Goal: Answer question/provide support

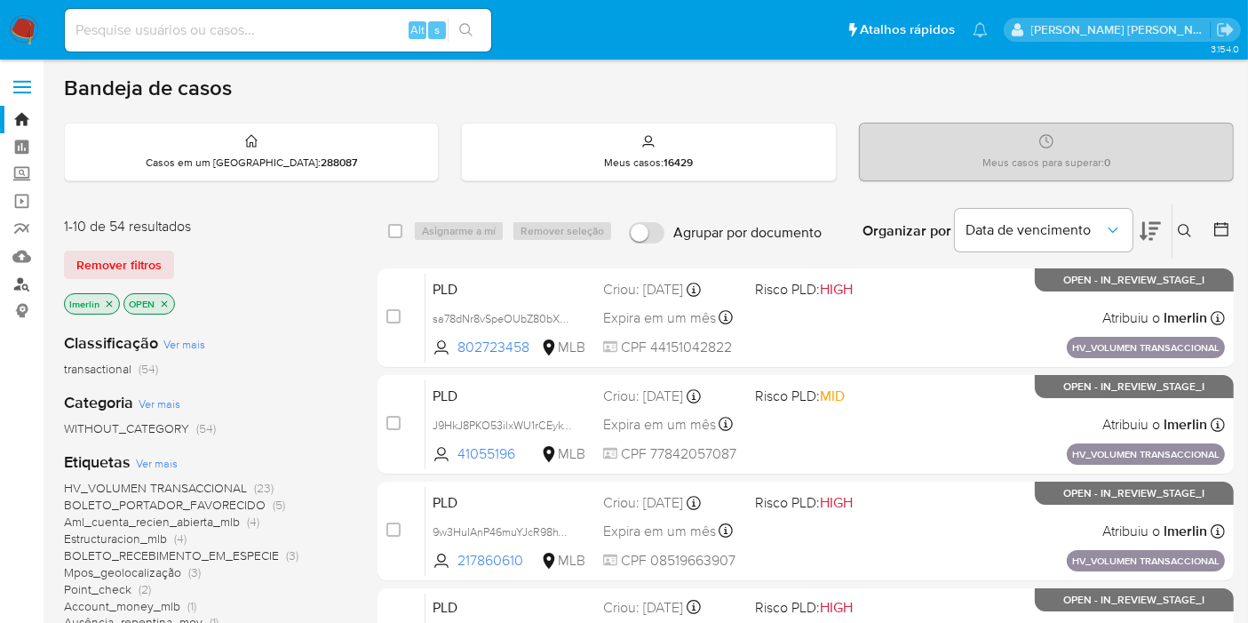
click at [29, 282] on link "Localizador de pessoas" at bounding box center [105, 284] width 211 height 28
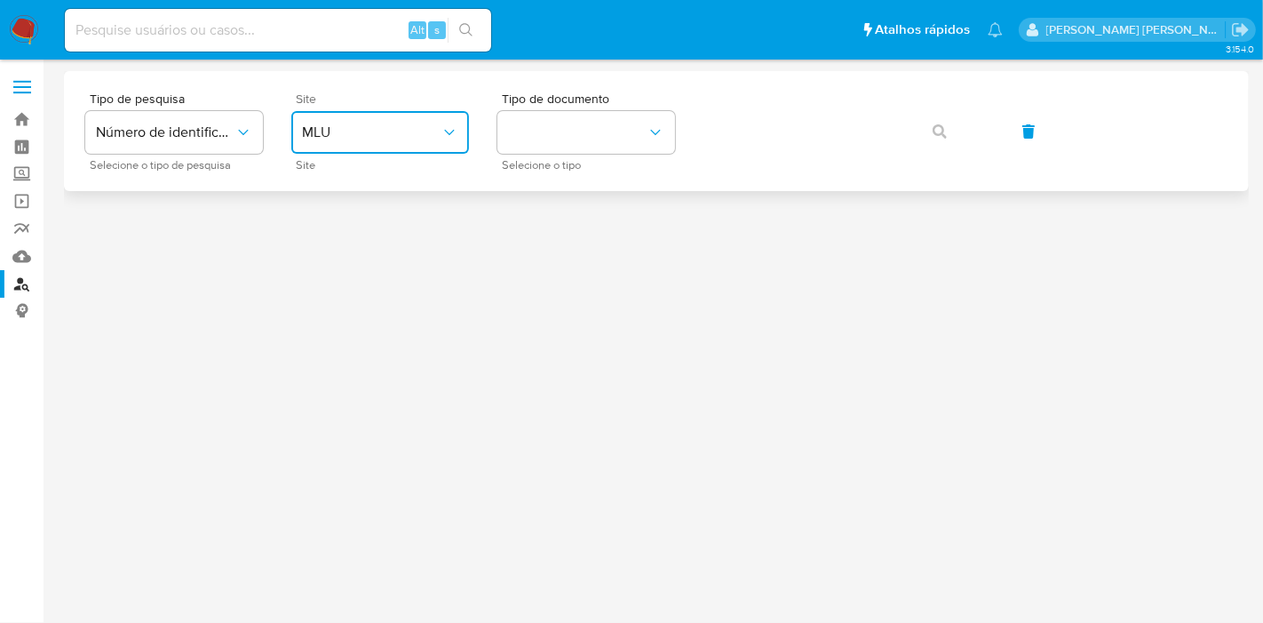
drag, startPoint x: 366, startPoint y: 128, endPoint x: 365, endPoint y: 148, distance: 20.4
click at [365, 128] on span "MLU" at bounding box center [371, 132] width 139 height 18
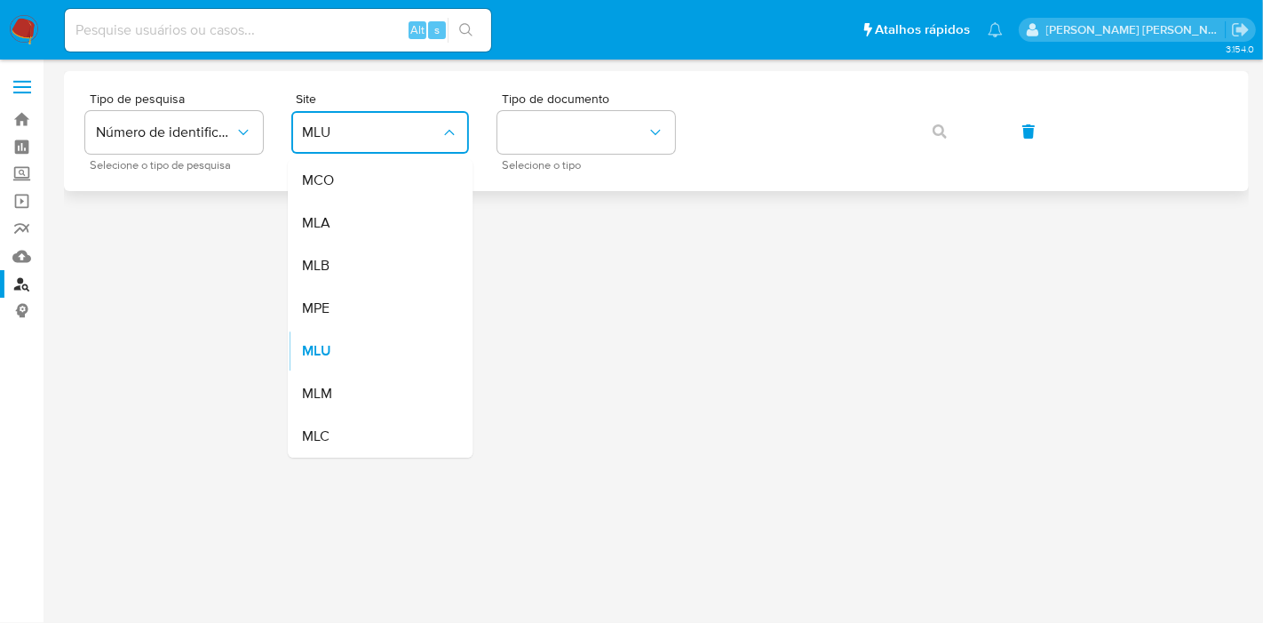
drag, startPoint x: 384, startPoint y: 260, endPoint x: 679, endPoint y: 113, distance: 329.7
click at [385, 260] on div "MLB" at bounding box center [375, 265] width 146 height 43
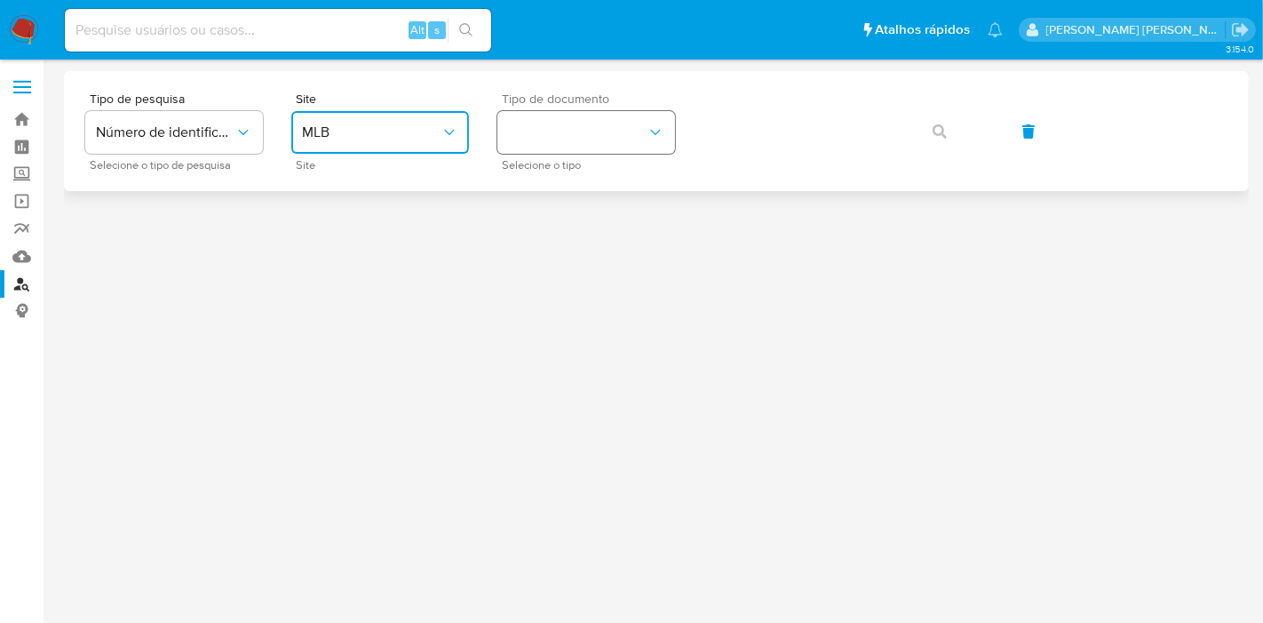
click at [635, 127] on button "identificationType" at bounding box center [586, 132] width 178 height 43
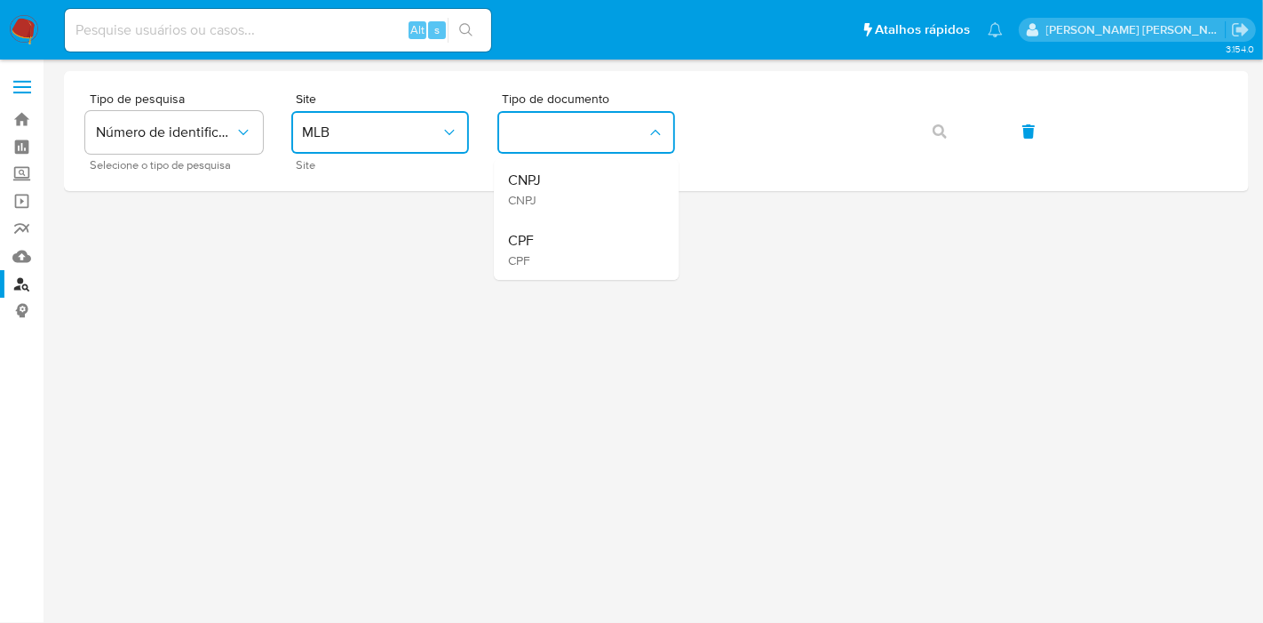
click at [611, 242] on div "CPF CPF" at bounding box center [581, 249] width 146 height 60
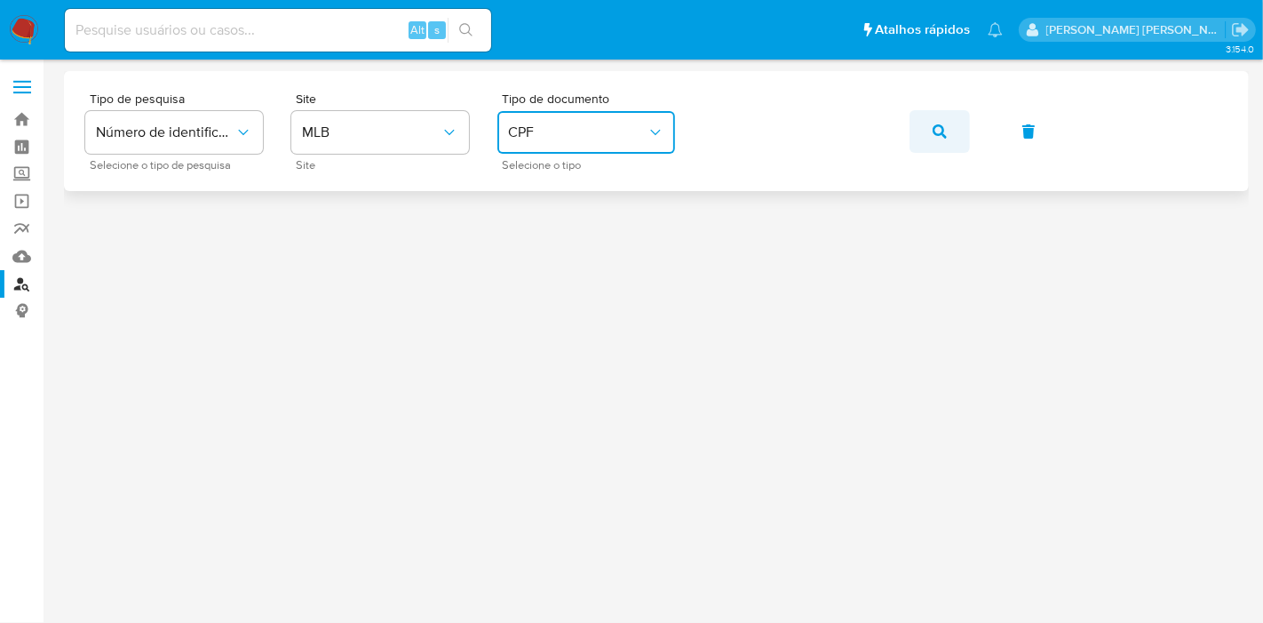
click at [936, 120] on span "button" at bounding box center [940, 131] width 14 height 39
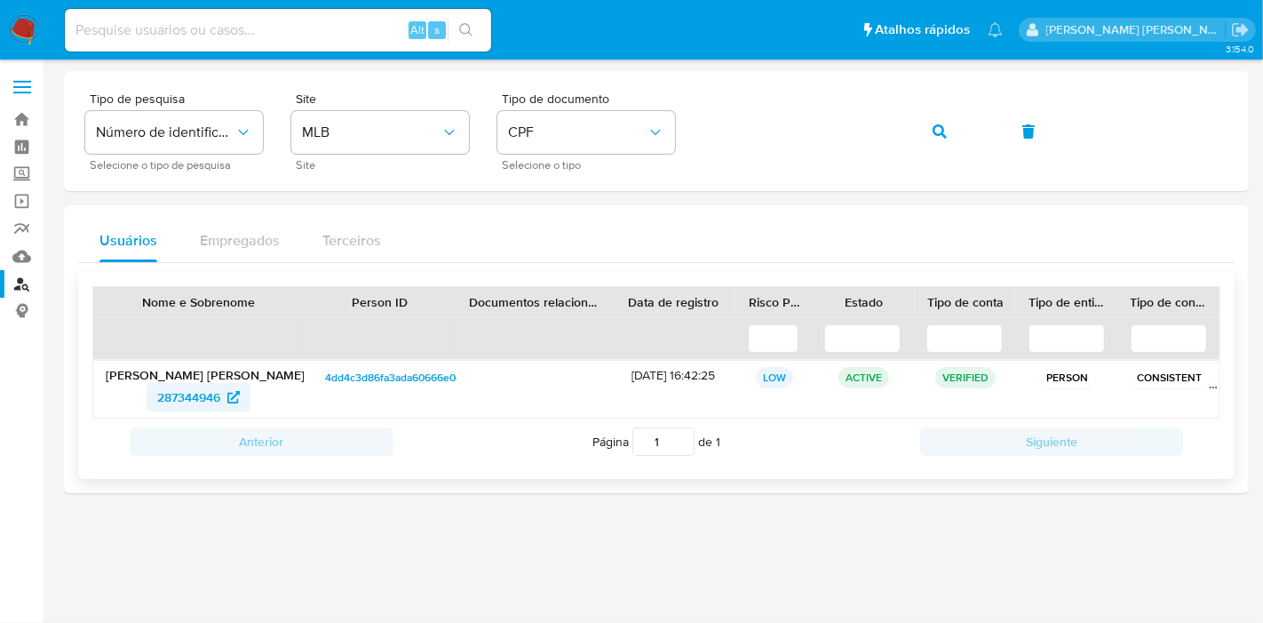
click at [195, 393] on span "287344946" at bounding box center [188, 397] width 63 height 28
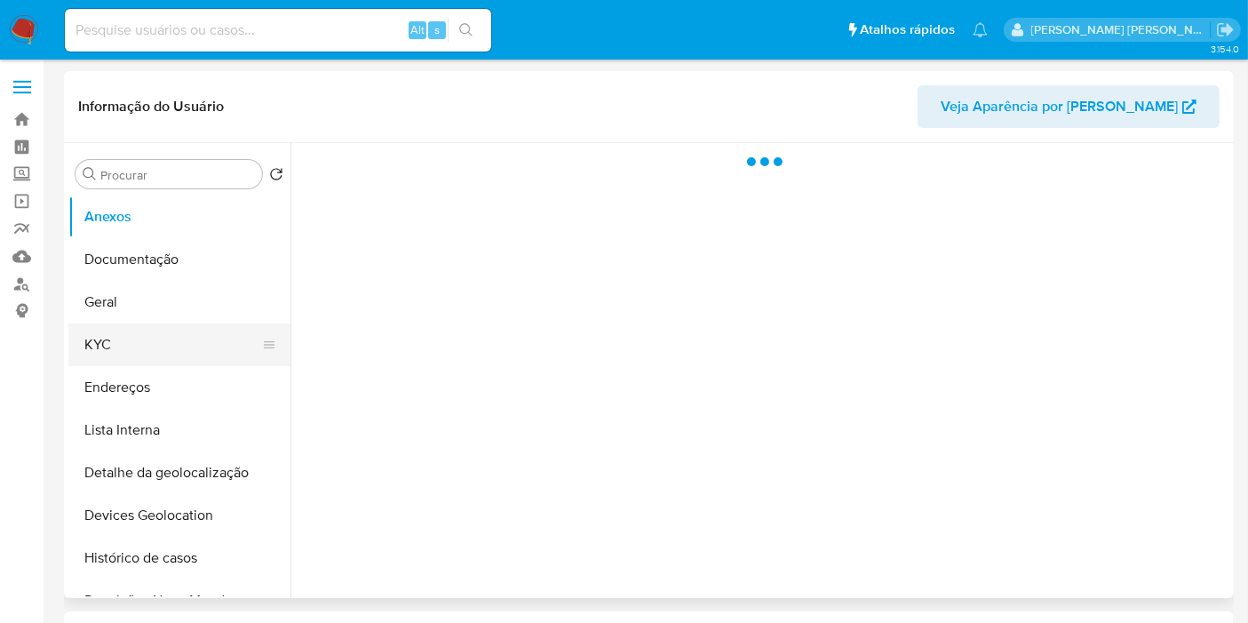
click at [112, 346] on button "KYC" at bounding box center [172, 344] width 208 height 43
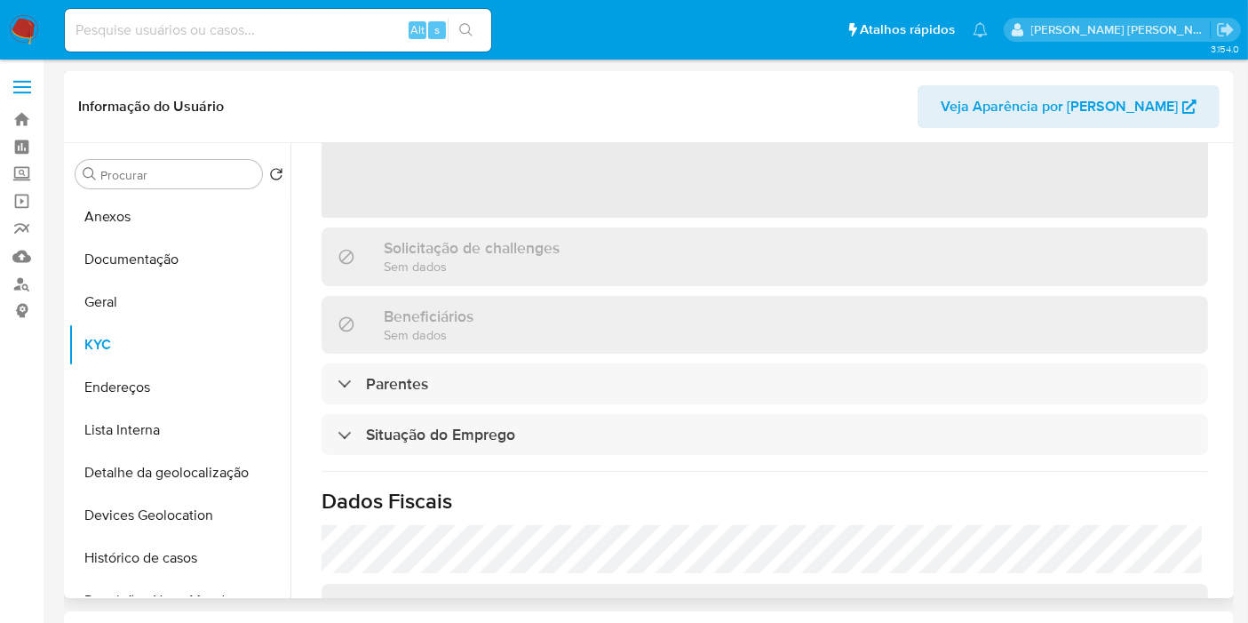
scroll to position [533, 0]
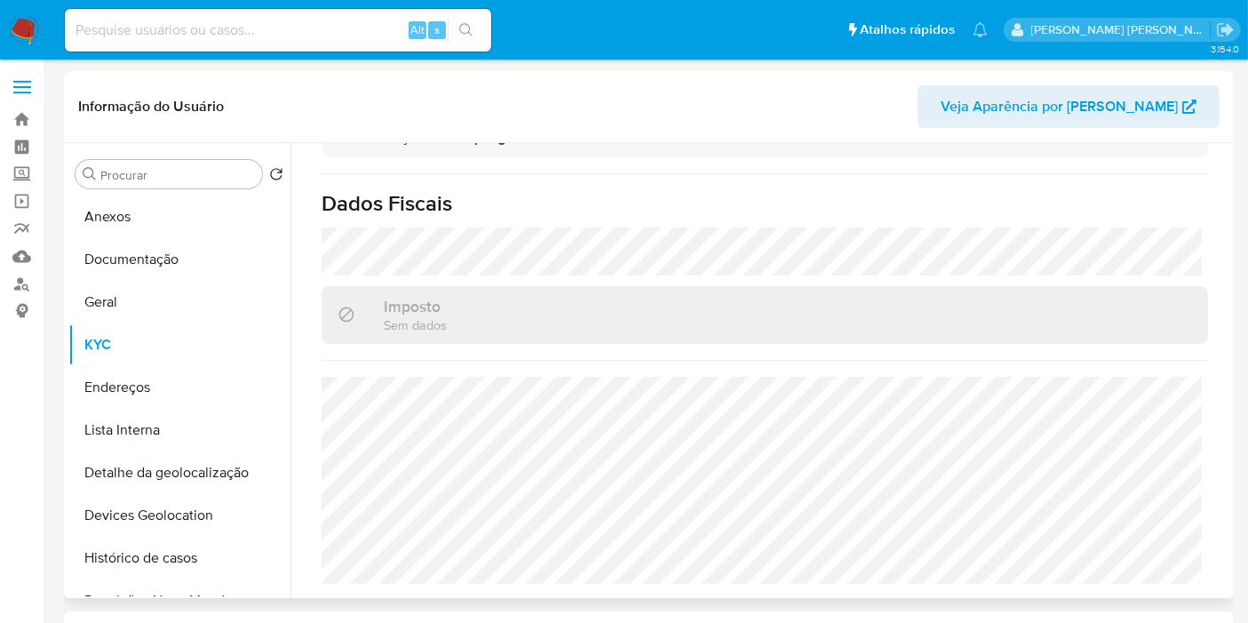
select select "10"
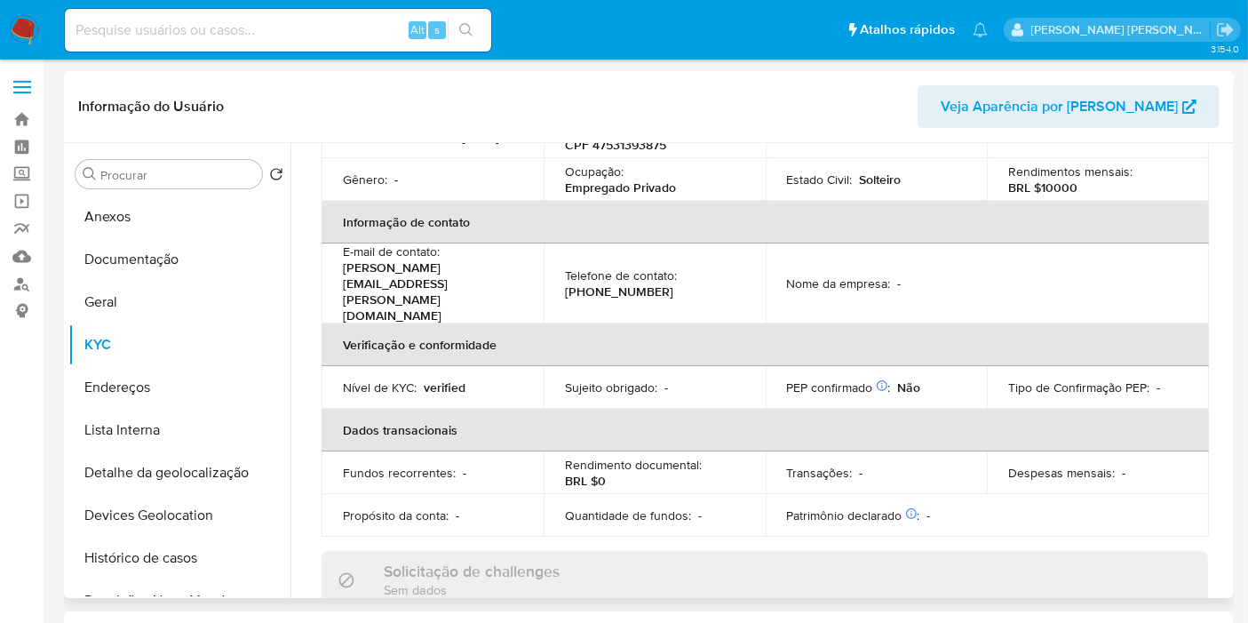
scroll to position [296, 0]
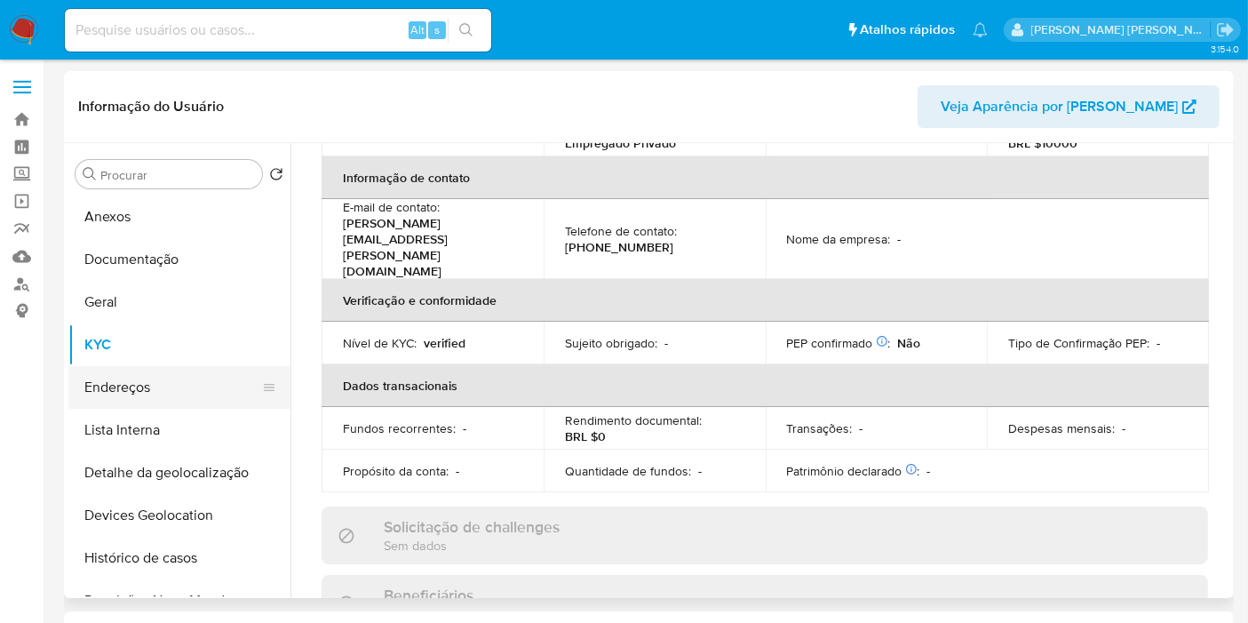
click at [147, 379] on button "Endereços" at bounding box center [172, 387] width 208 height 43
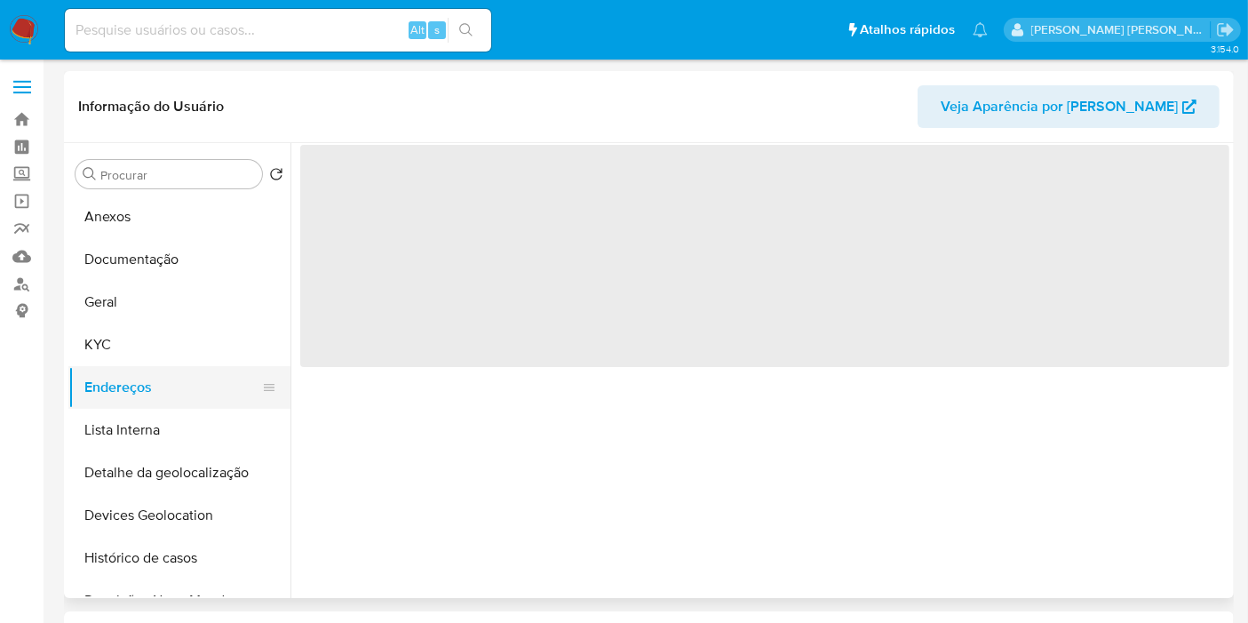
scroll to position [0, 0]
click at [158, 236] on button "Anexos" at bounding box center [172, 216] width 208 height 43
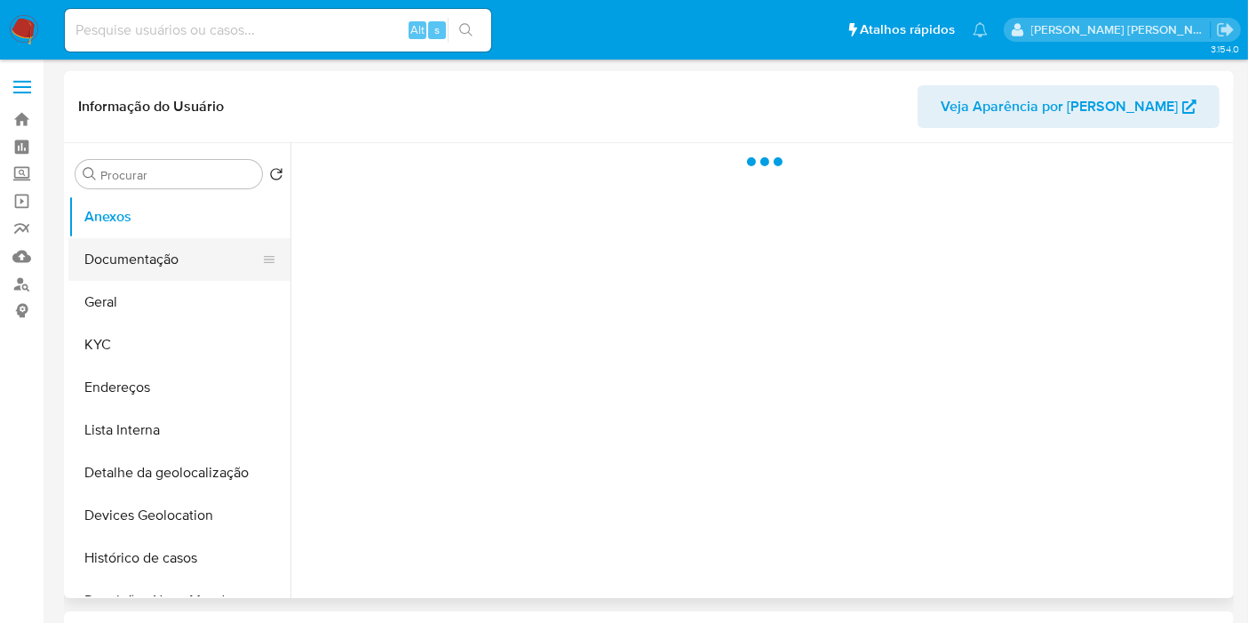
click at [183, 269] on button "Documentação" at bounding box center [172, 259] width 208 height 43
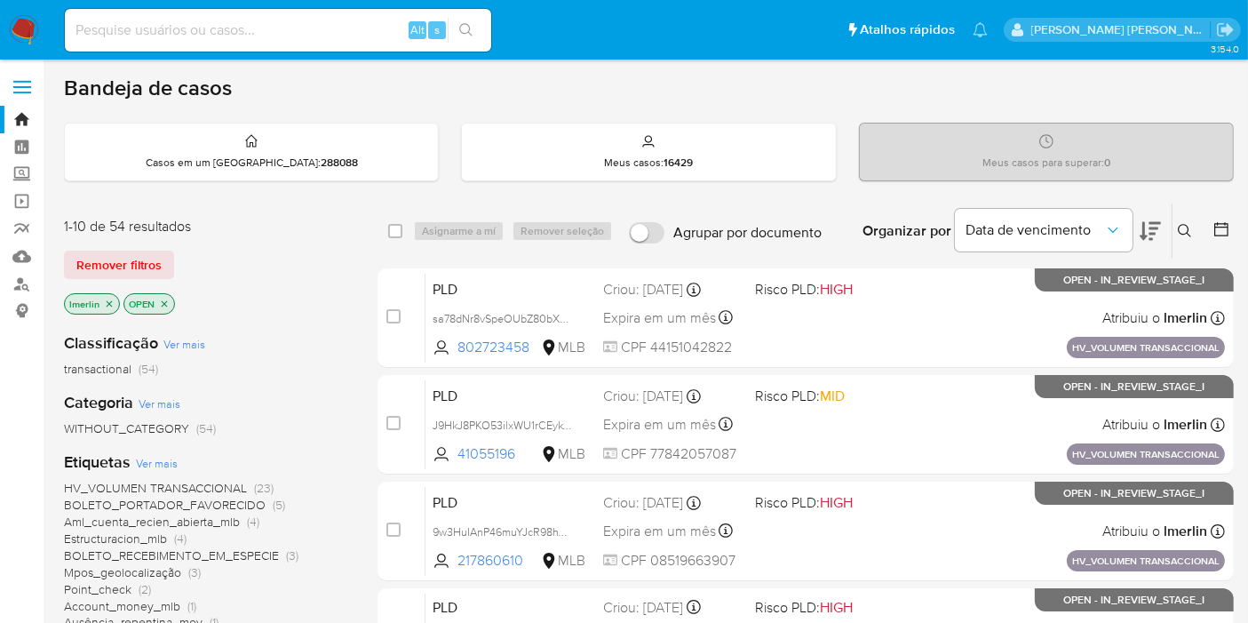
click at [108, 302] on icon "close-filter" at bounding box center [110, 303] width 6 height 6
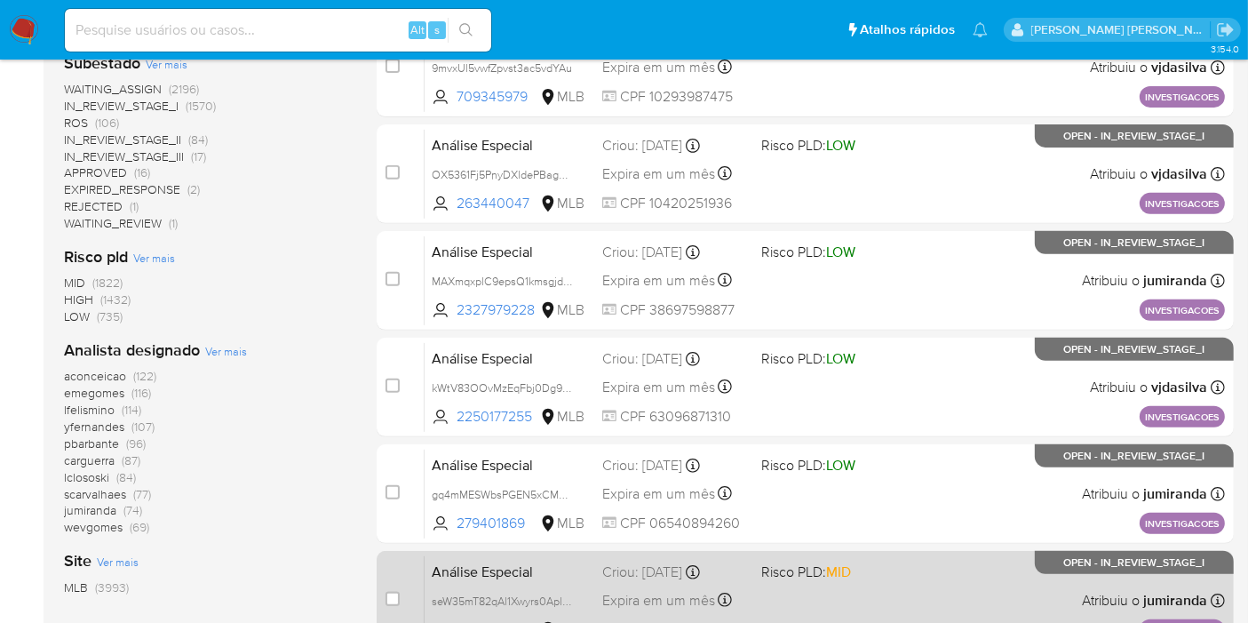
scroll to position [777, 0]
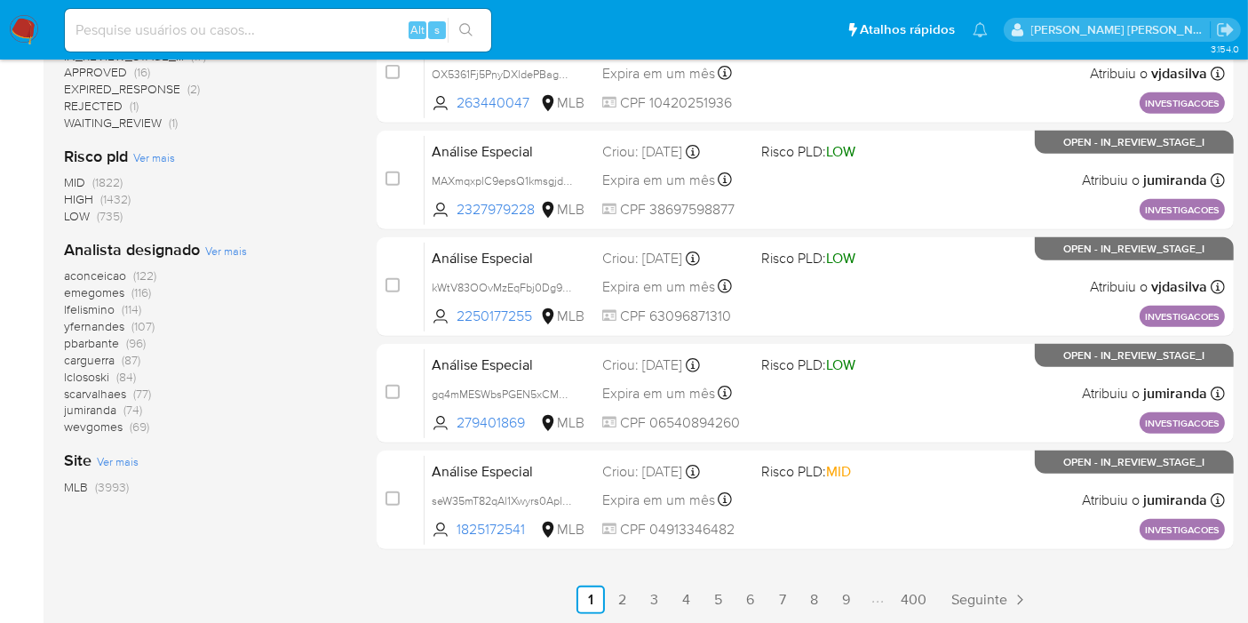
click at [734, 593] on ul "Anterior 1 2 3 4 5 6 7 8 9 400 Seguinte" at bounding box center [805, 599] width 857 height 28
click at [725, 596] on link "5" at bounding box center [718, 599] width 28 height 28
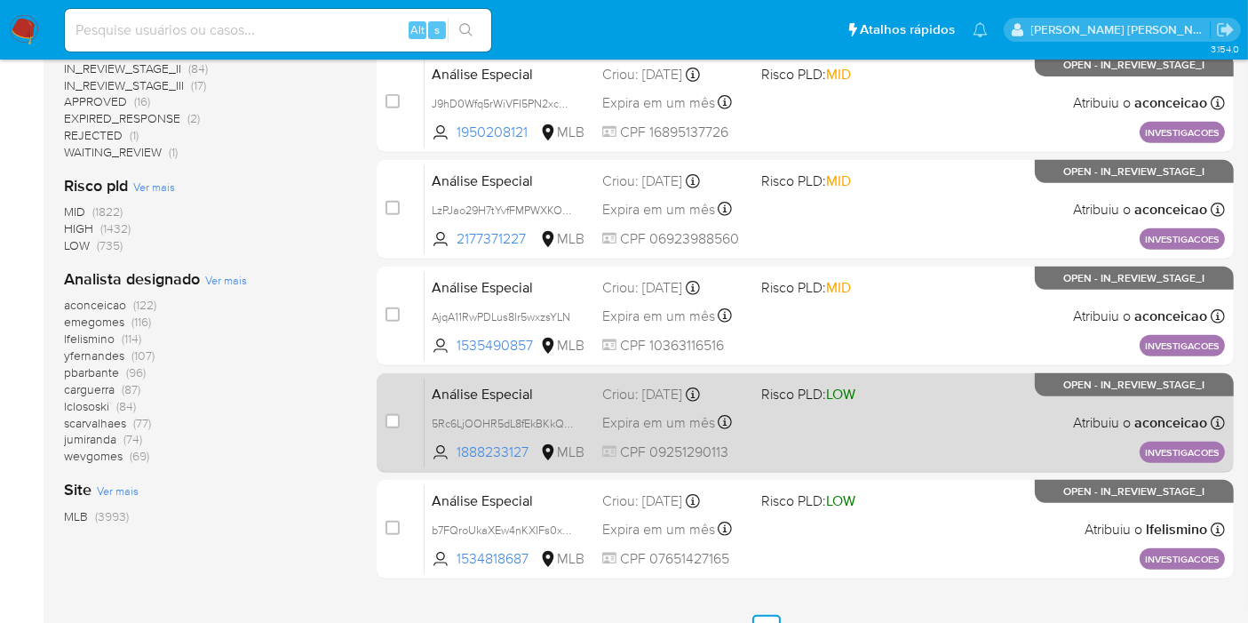
scroll to position [777, 0]
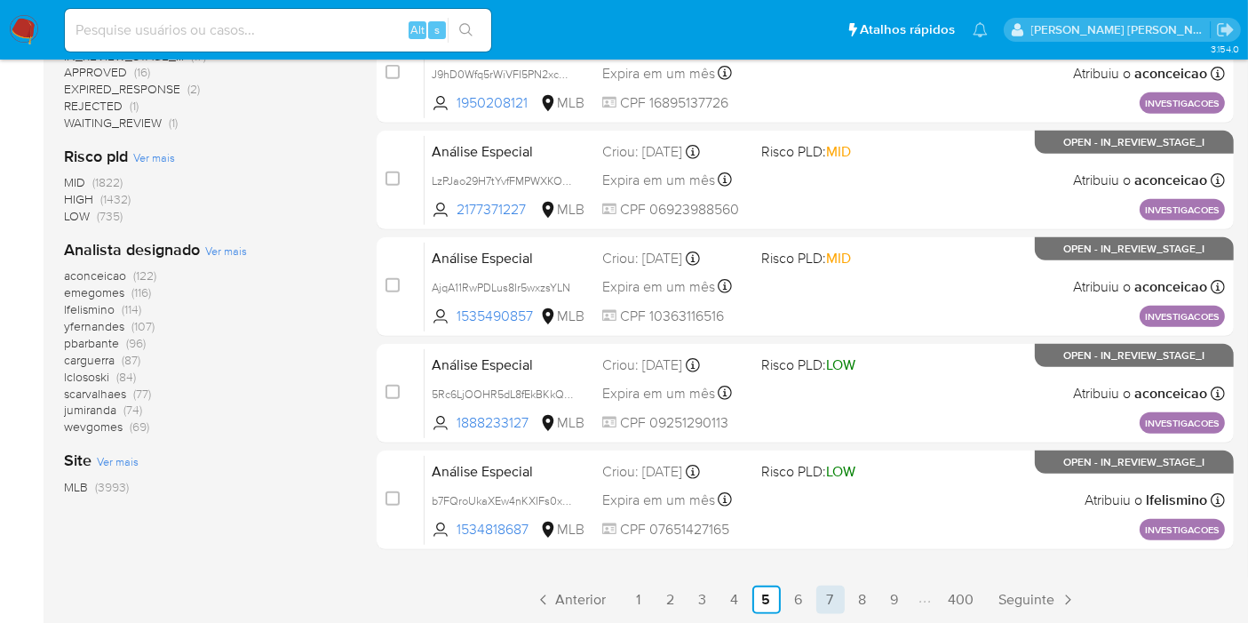
click at [837, 597] on link "7" at bounding box center [830, 599] width 28 height 28
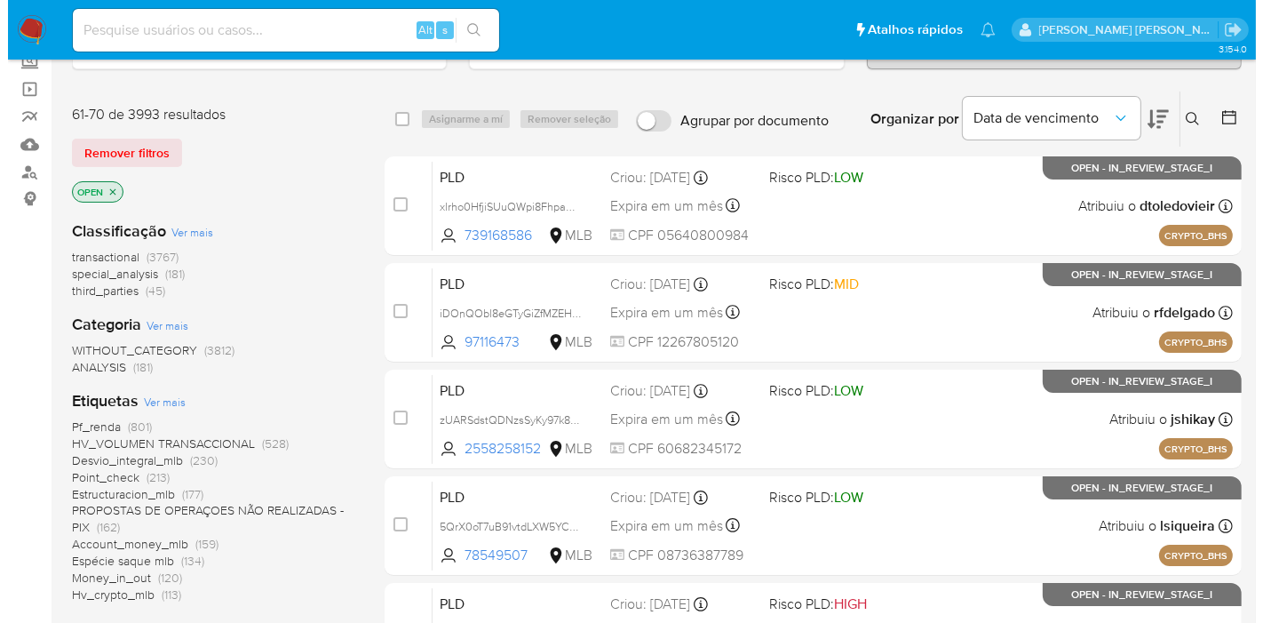
scroll to position [394, 0]
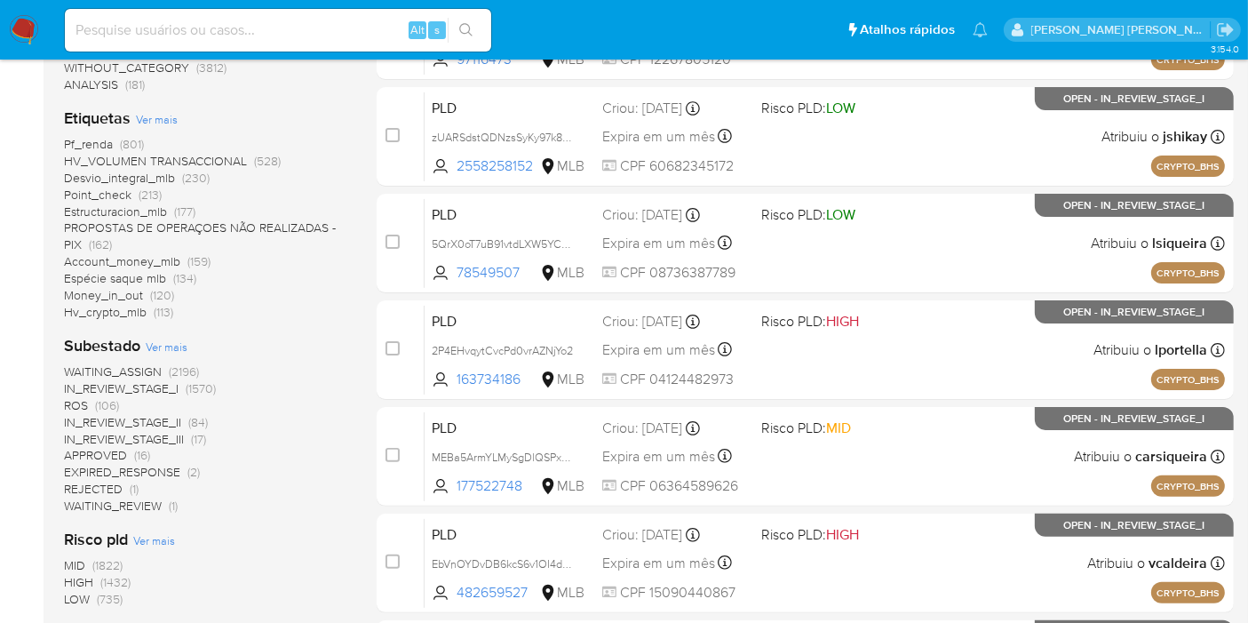
click at [153, 116] on span "Ver mais" at bounding box center [157, 119] width 42 height 16
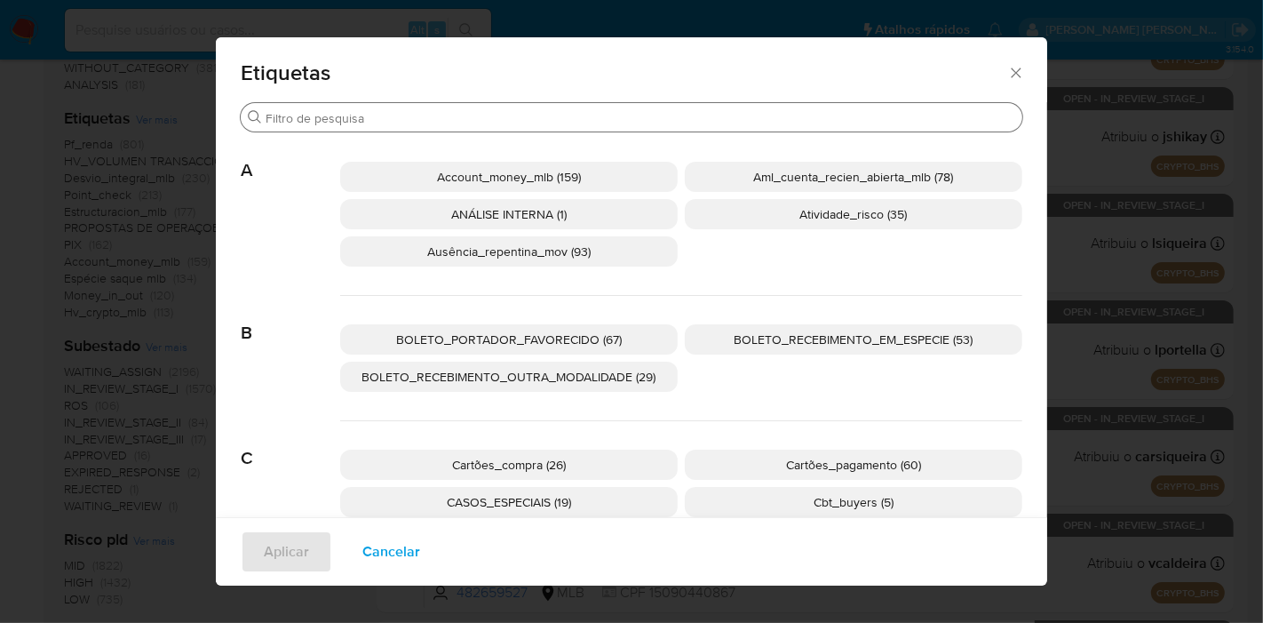
click at [579, 116] on input "Procurar" at bounding box center [641, 118] width 750 height 16
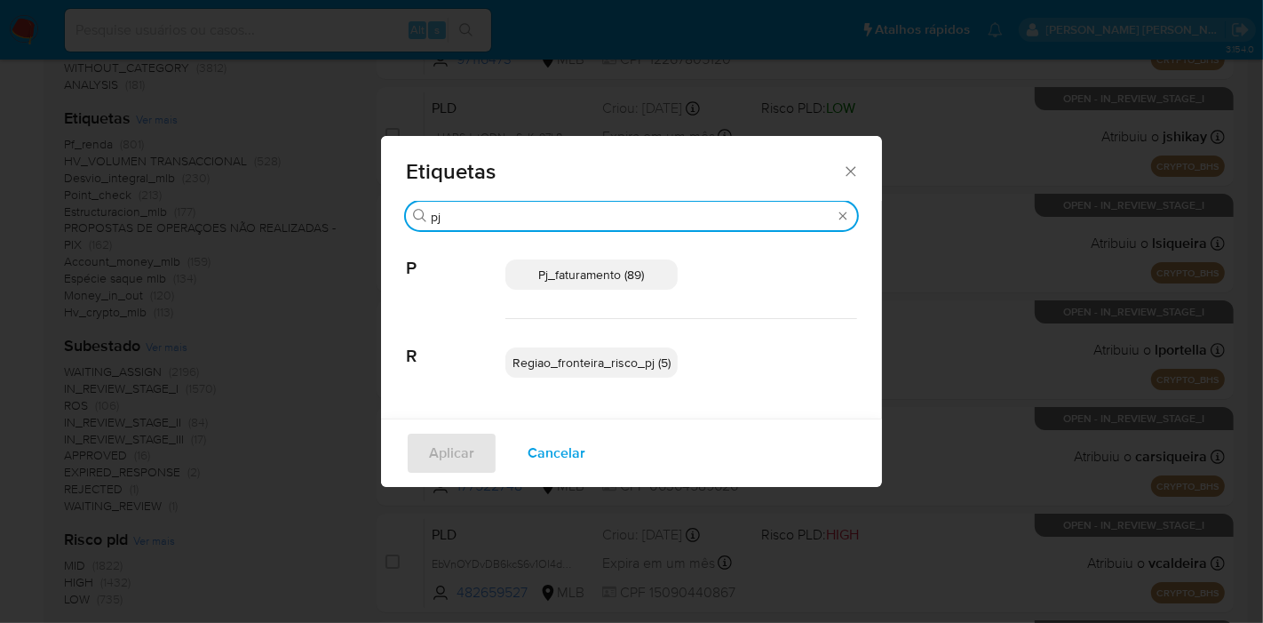
type input "pj"
click at [599, 266] on span "Pj_faturamento (89)" at bounding box center [592, 275] width 106 height 18
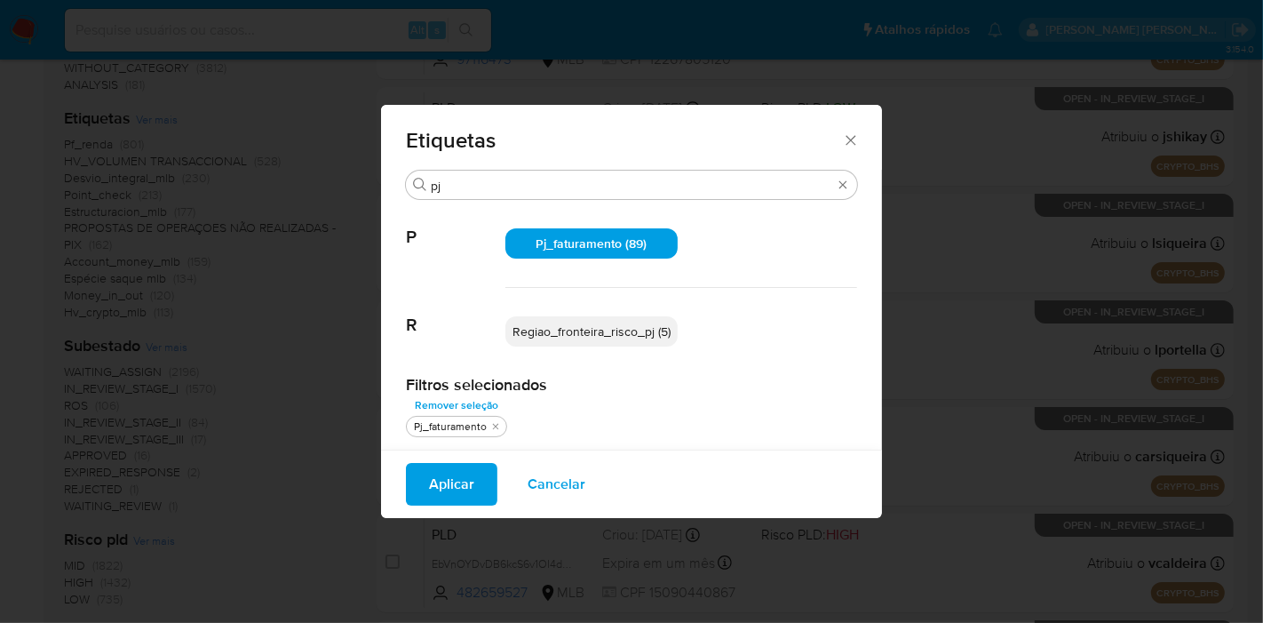
click at [453, 475] on span "Aplicar" at bounding box center [451, 484] width 45 height 39
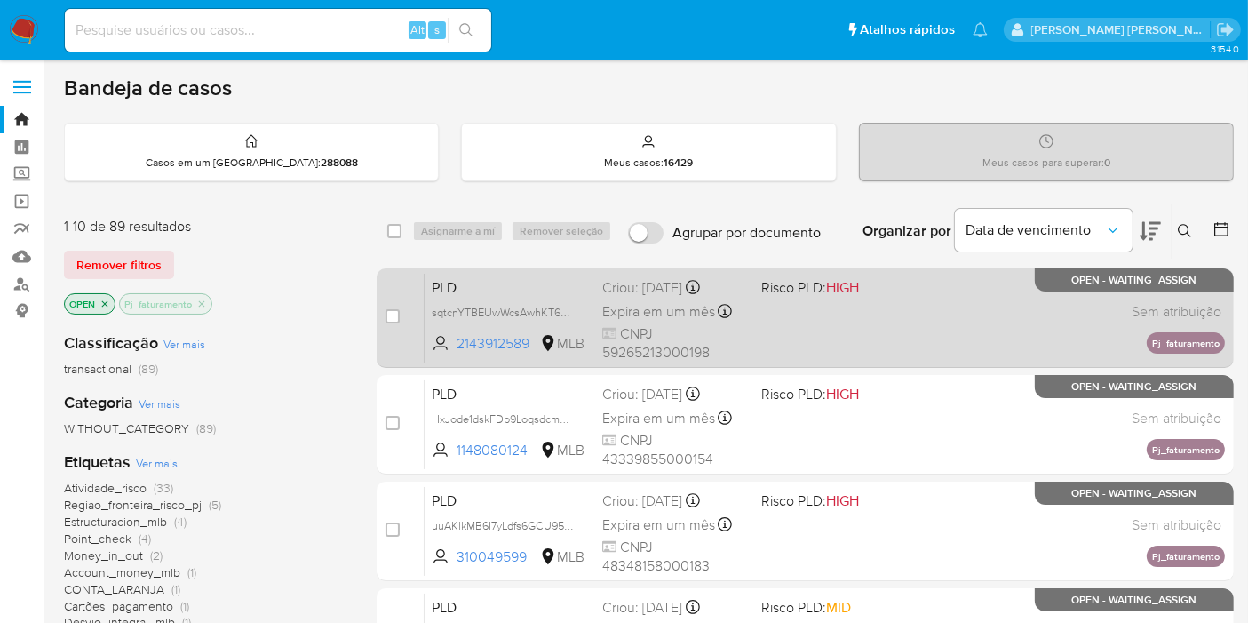
click at [566, 286] on span "PLD" at bounding box center [510, 285] width 156 height 23
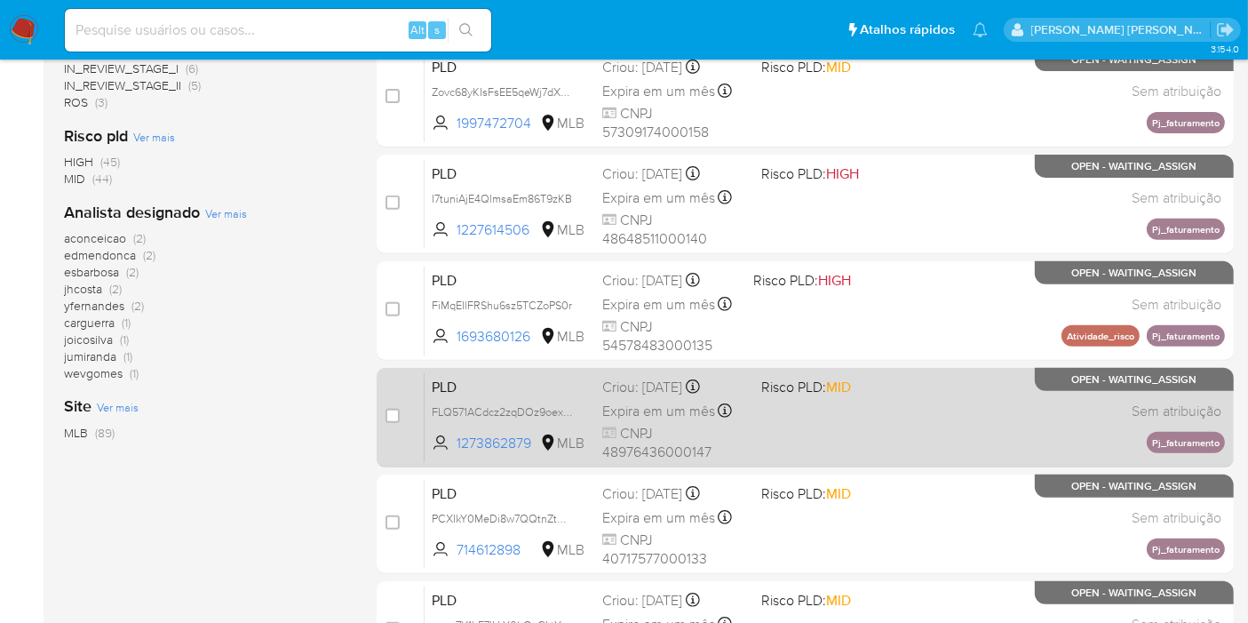
scroll to position [777, 0]
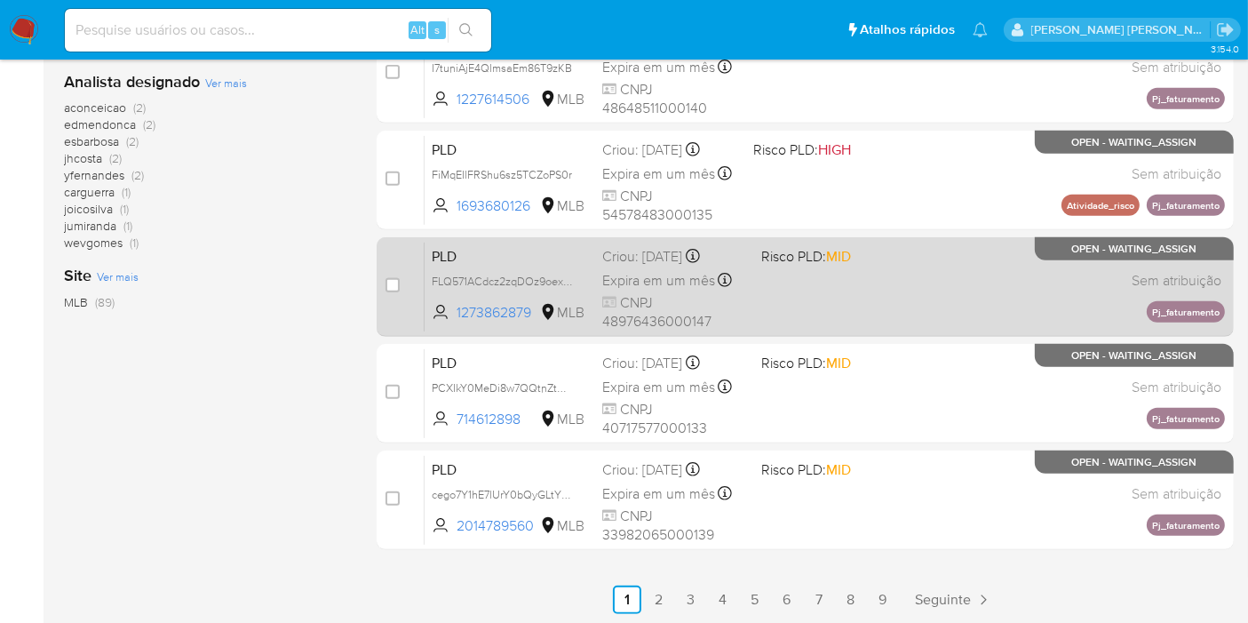
click at [486, 245] on span "PLD" at bounding box center [510, 254] width 156 height 23
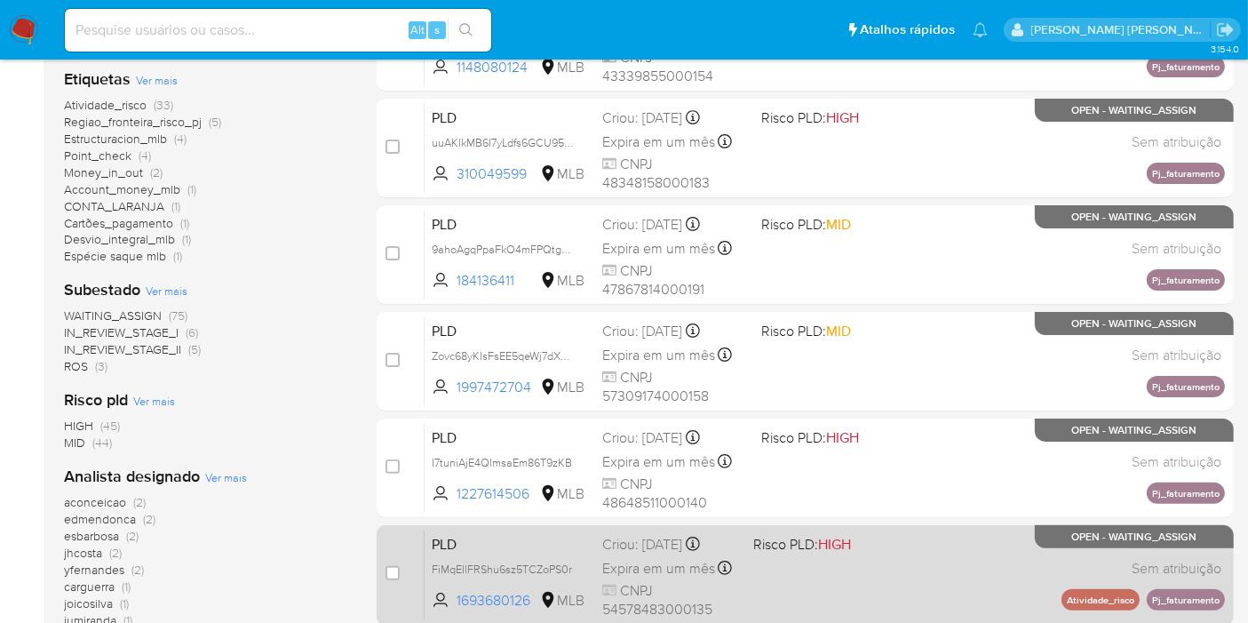
scroll to position [0, 0]
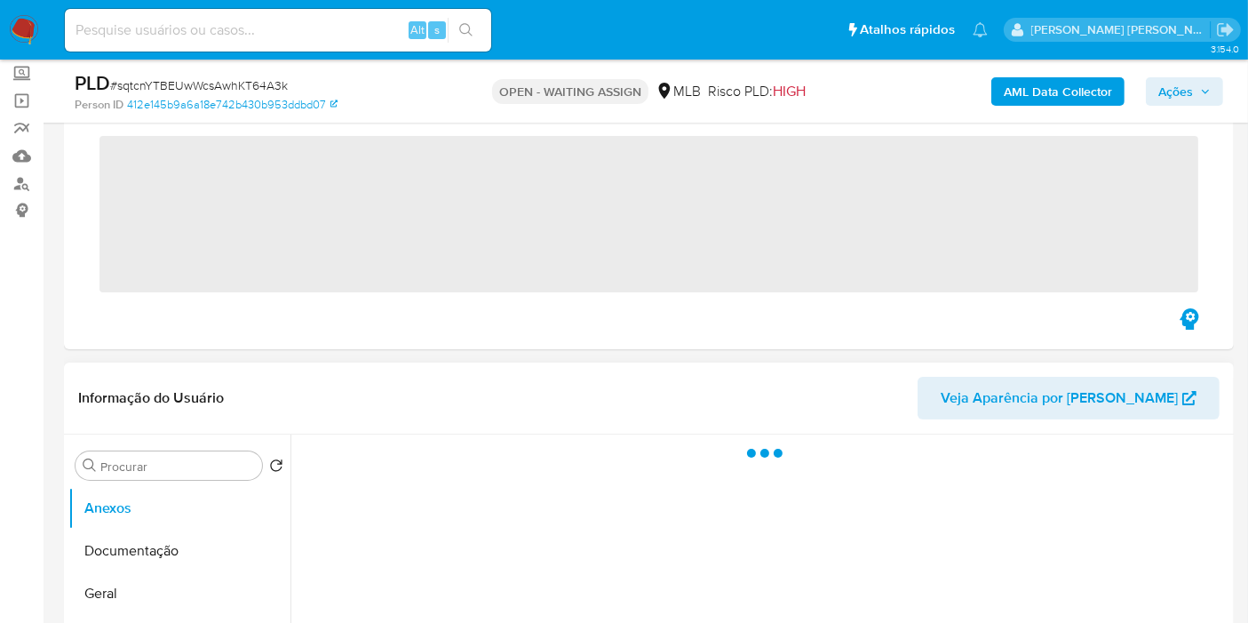
scroll to position [296, 0]
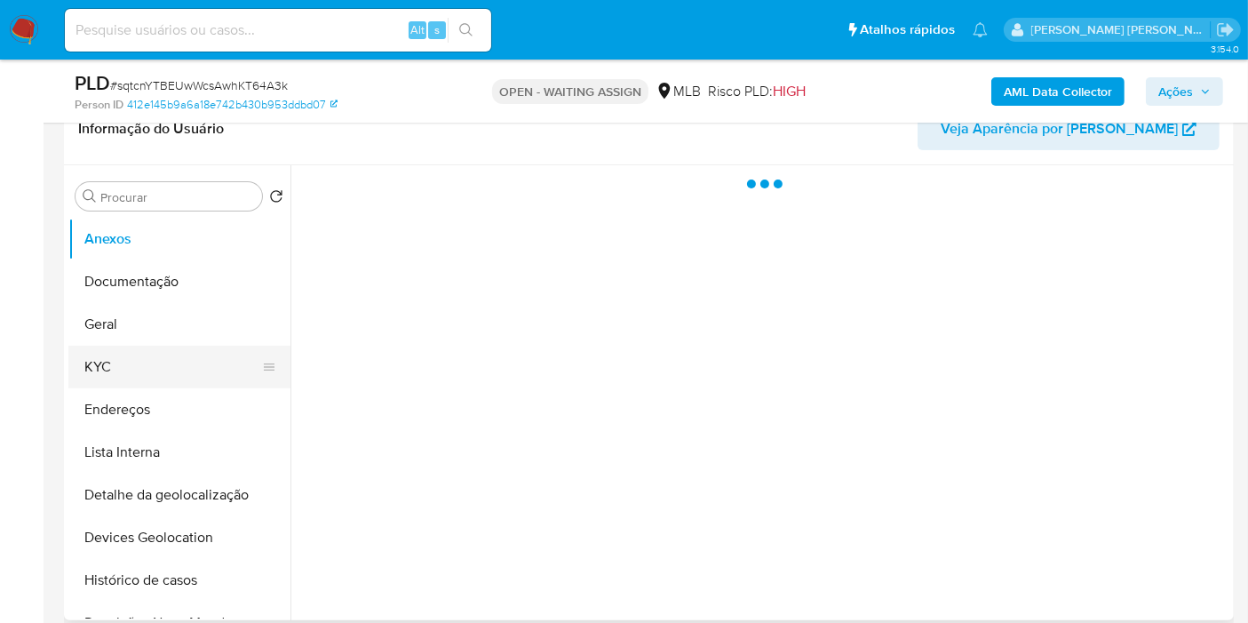
click at [151, 371] on button "KYC" at bounding box center [172, 367] width 208 height 43
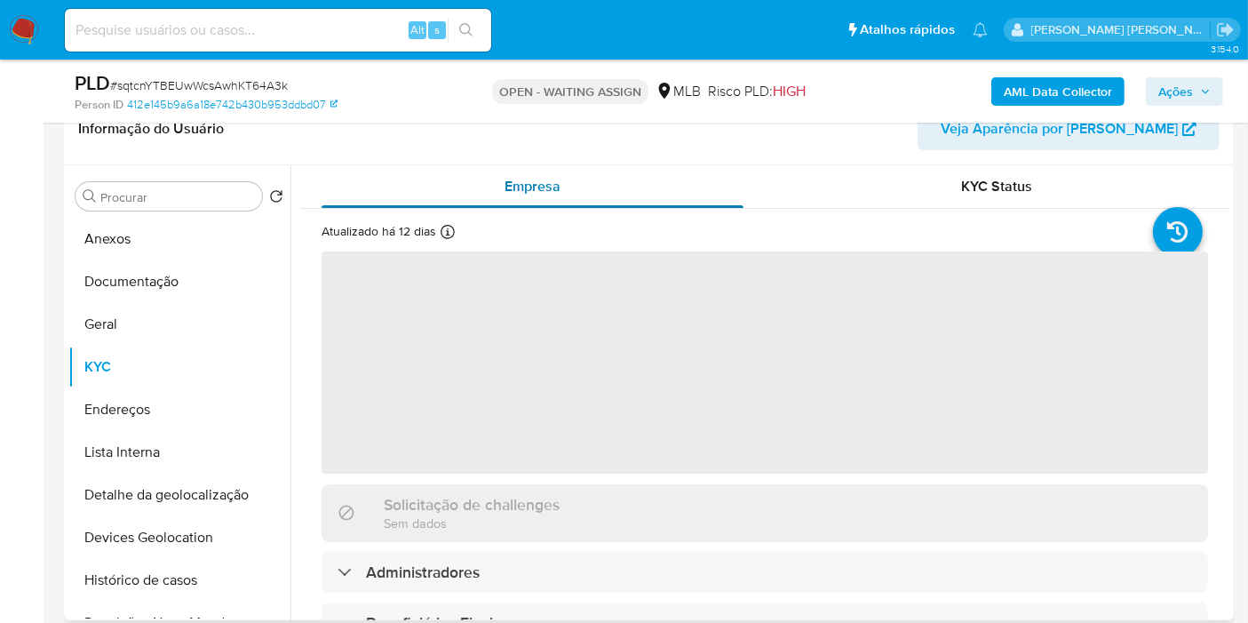
select select "10"
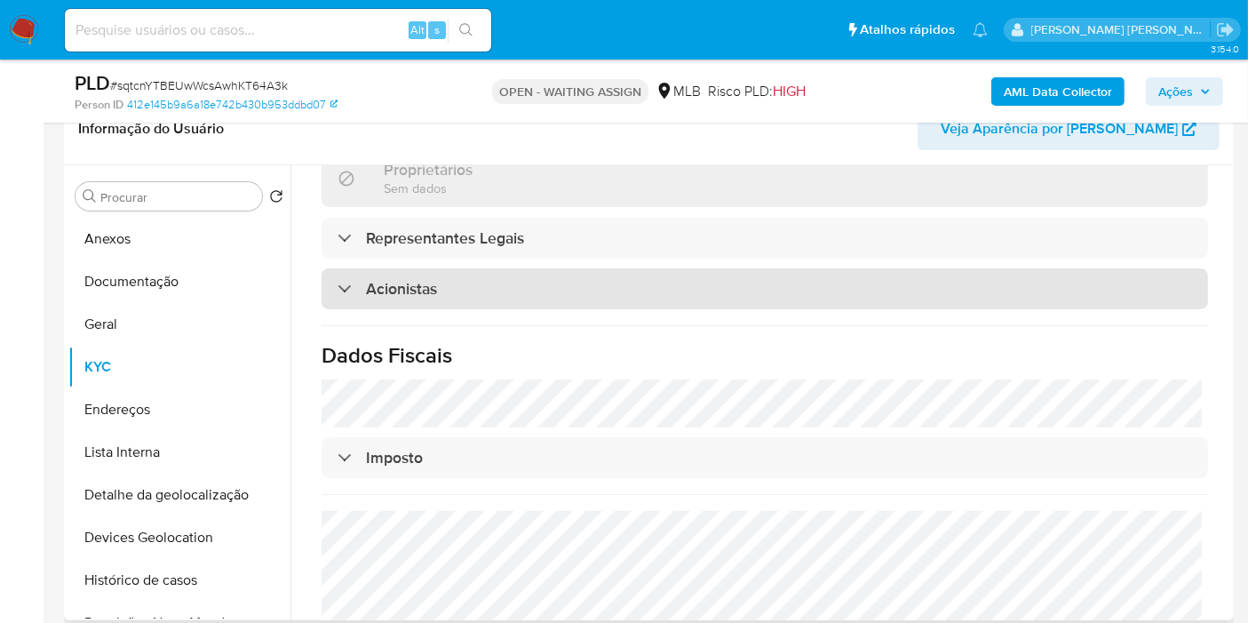
scroll to position [893, 0]
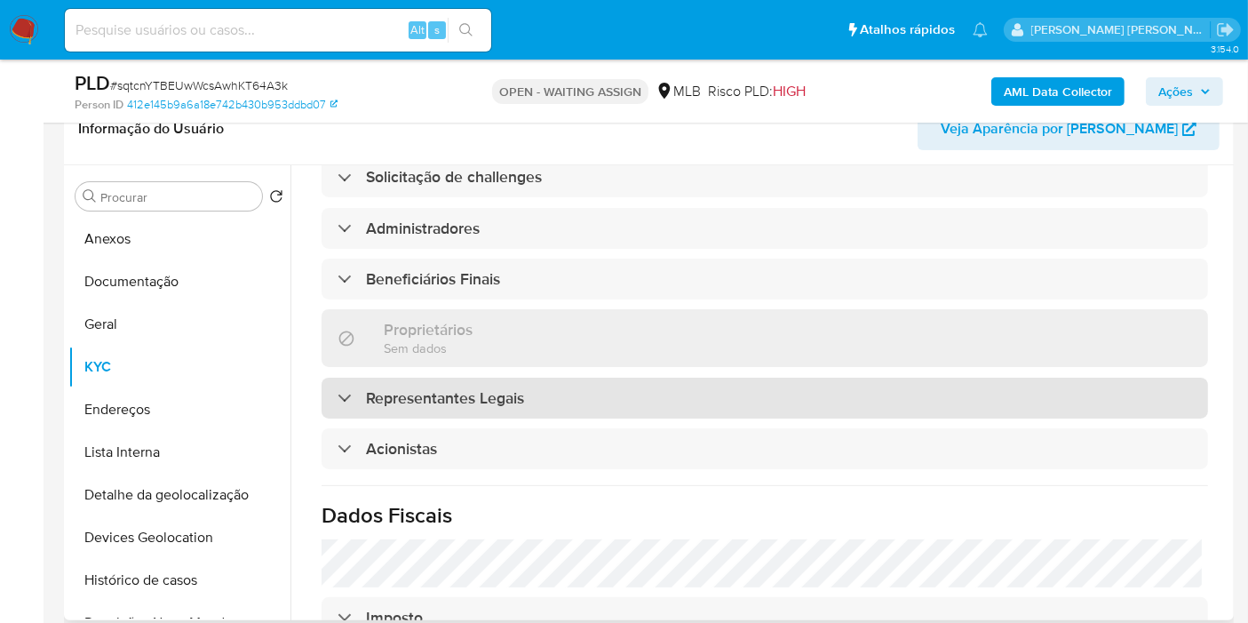
click at [525, 377] on div "Representantes Legais" at bounding box center [765, 397] width 886 height 41
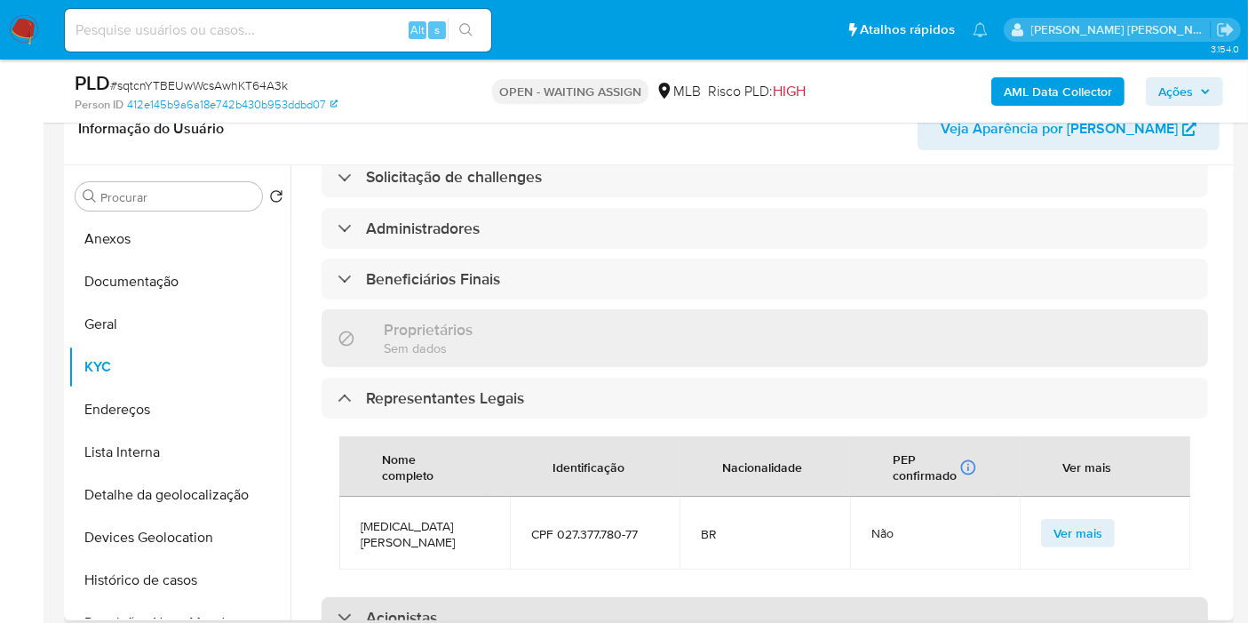
click at [573, 597] on div "Acionistas" at bounding box center [765, 617] width 886 height 41
click at [537, 597] on div "Acionistas" at bounding box center [765, 617] width 886 height 41
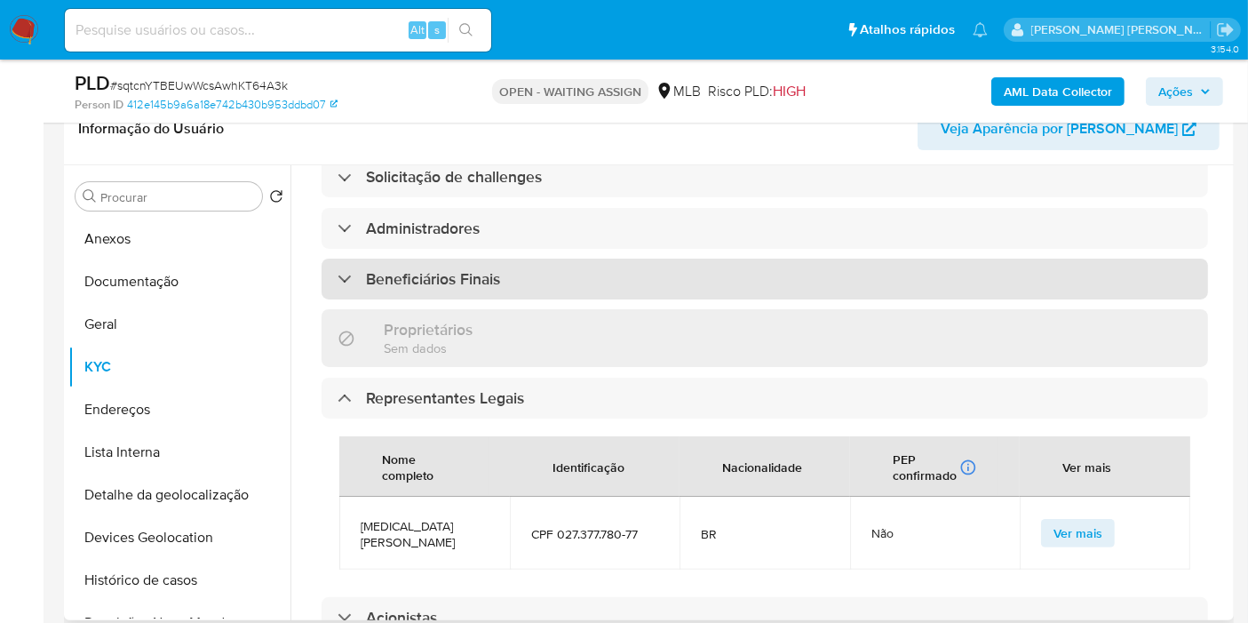
click at [509, 258] on div "Beneficiários Finais" at bounding box center [765, 278] width 886 height 41
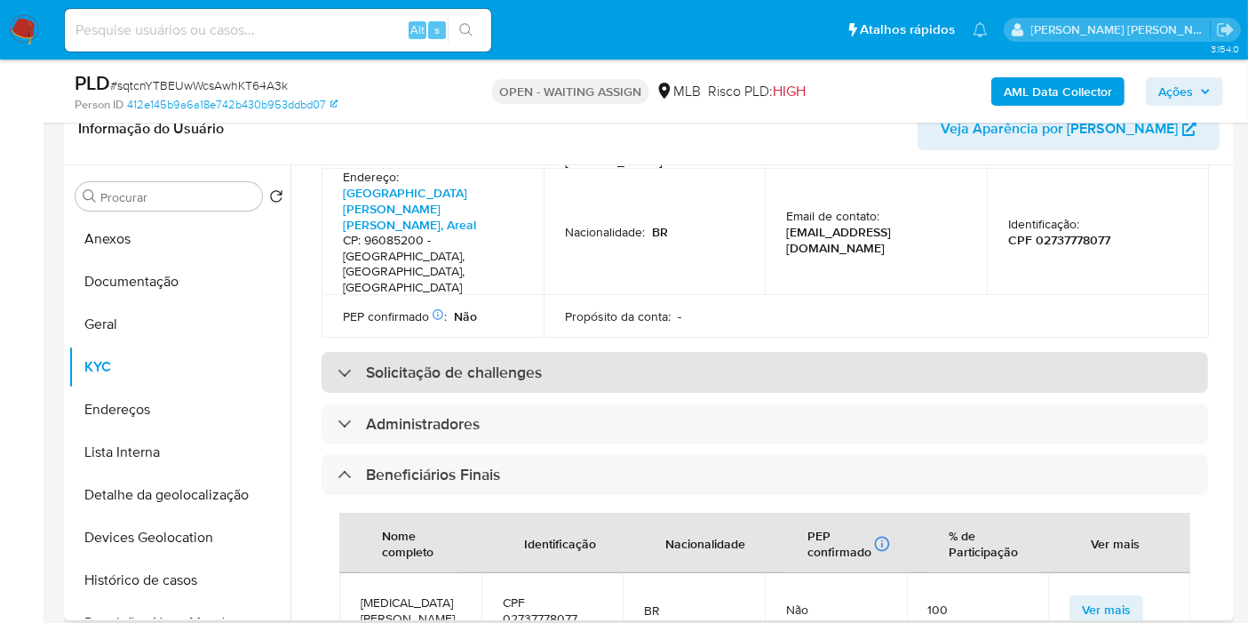
scroll to position [695, 0]
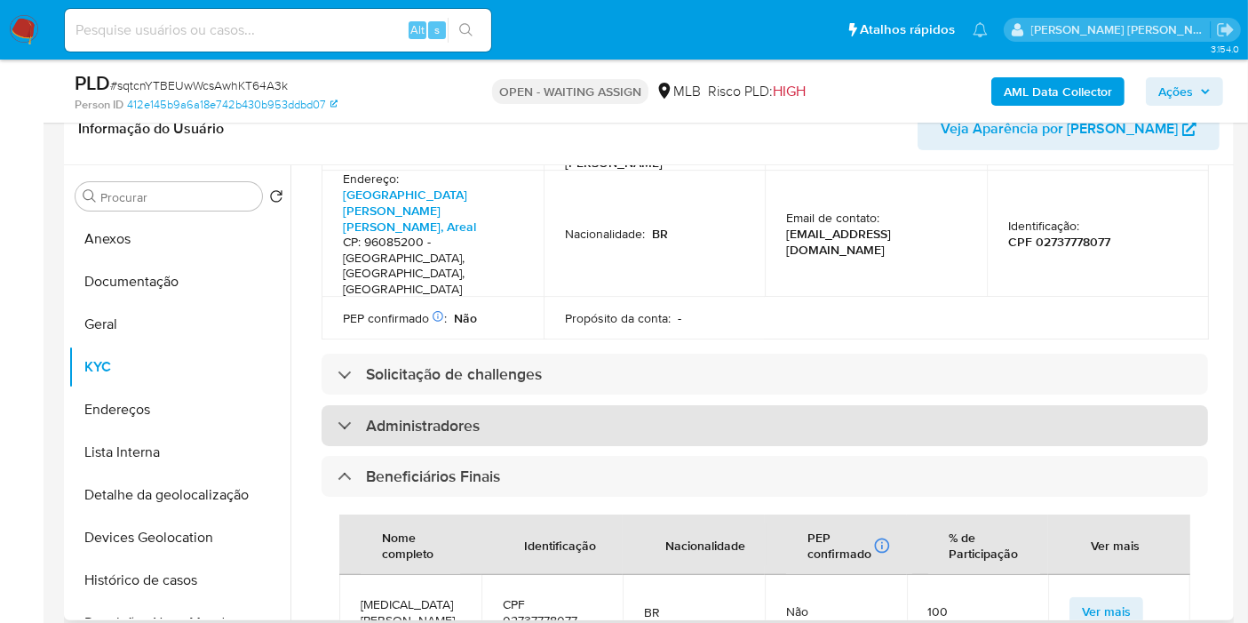
click at [511, 405] on div "Administradores" at bounding box center [765, 425] width 886 height 41
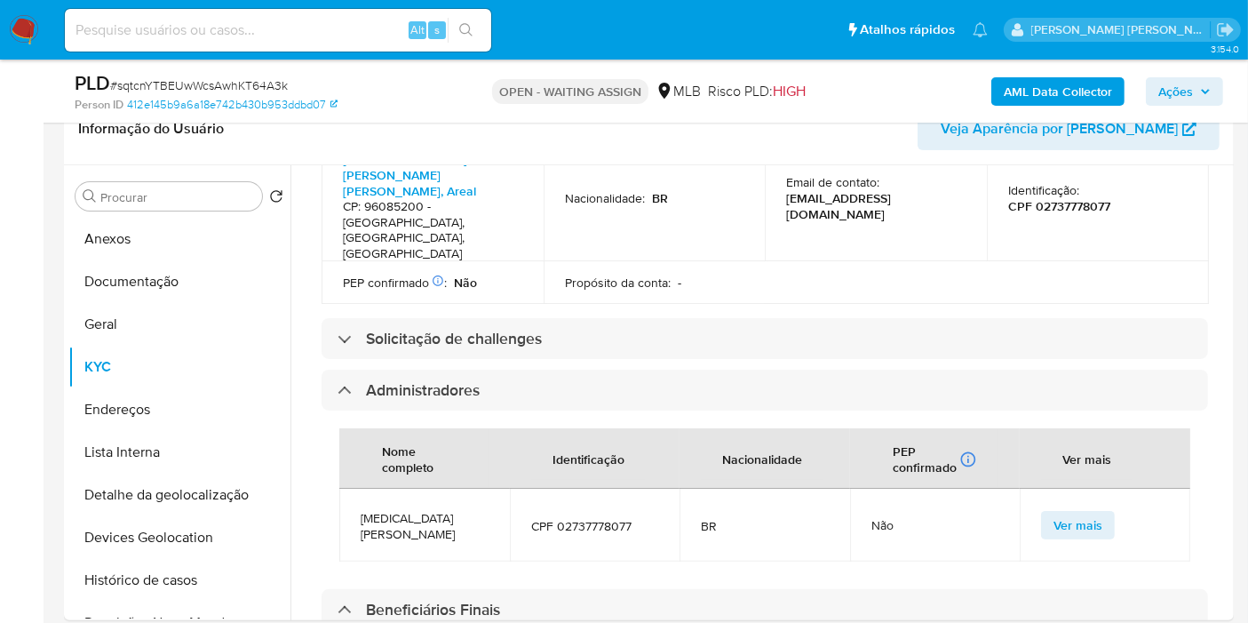
scroll to position [498, 0]
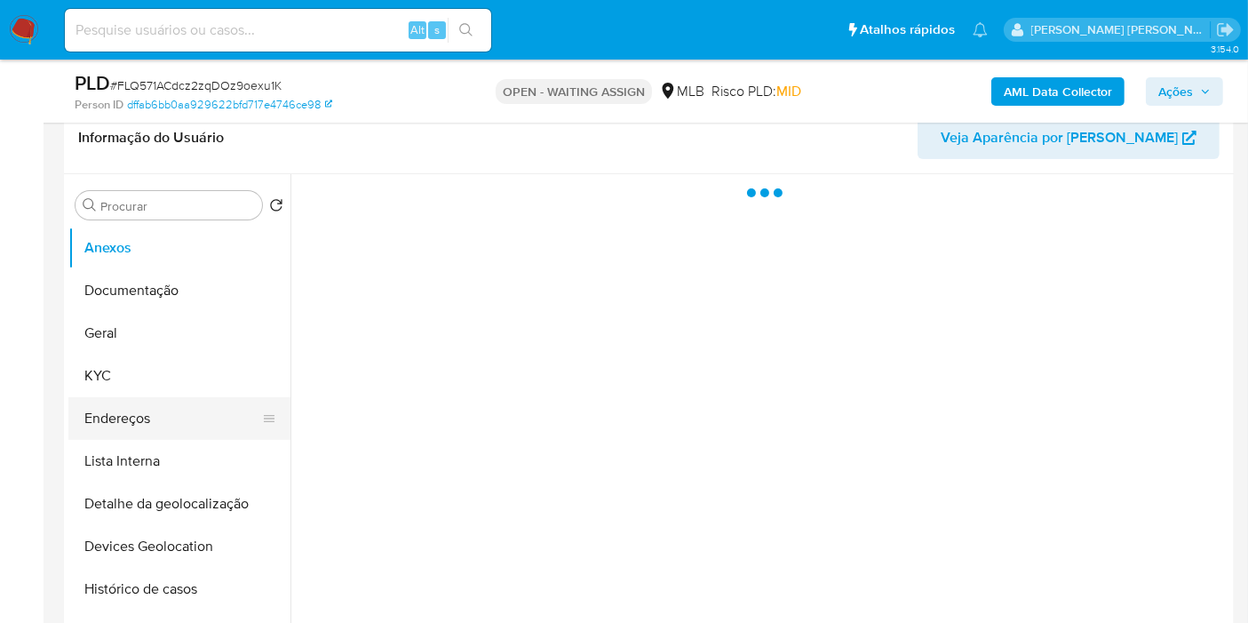
scroll to position [296, 0]
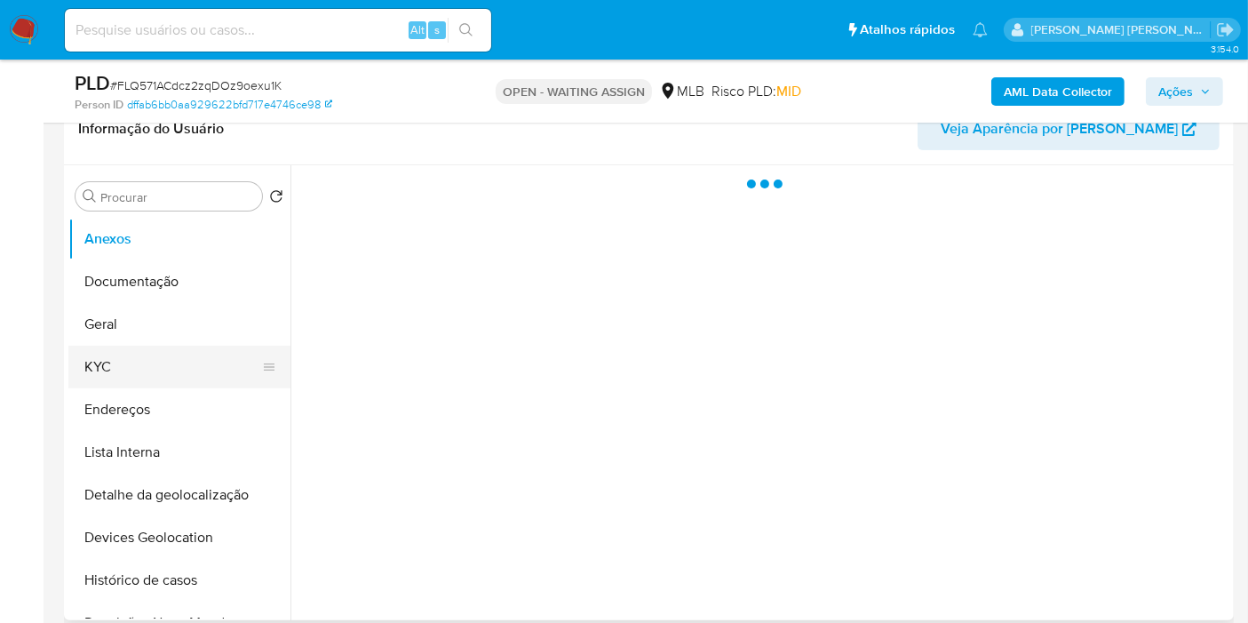
click at [167, 368] on button "KYC" at bounding box center [172, 367] width 208 height 43
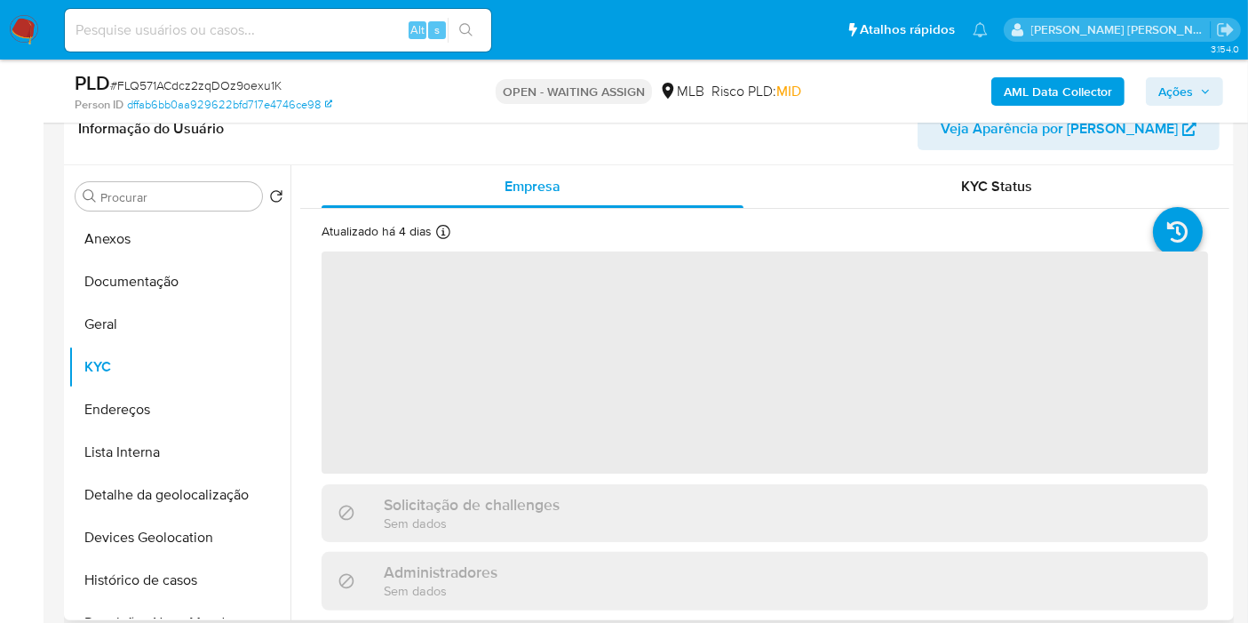
select select "10"
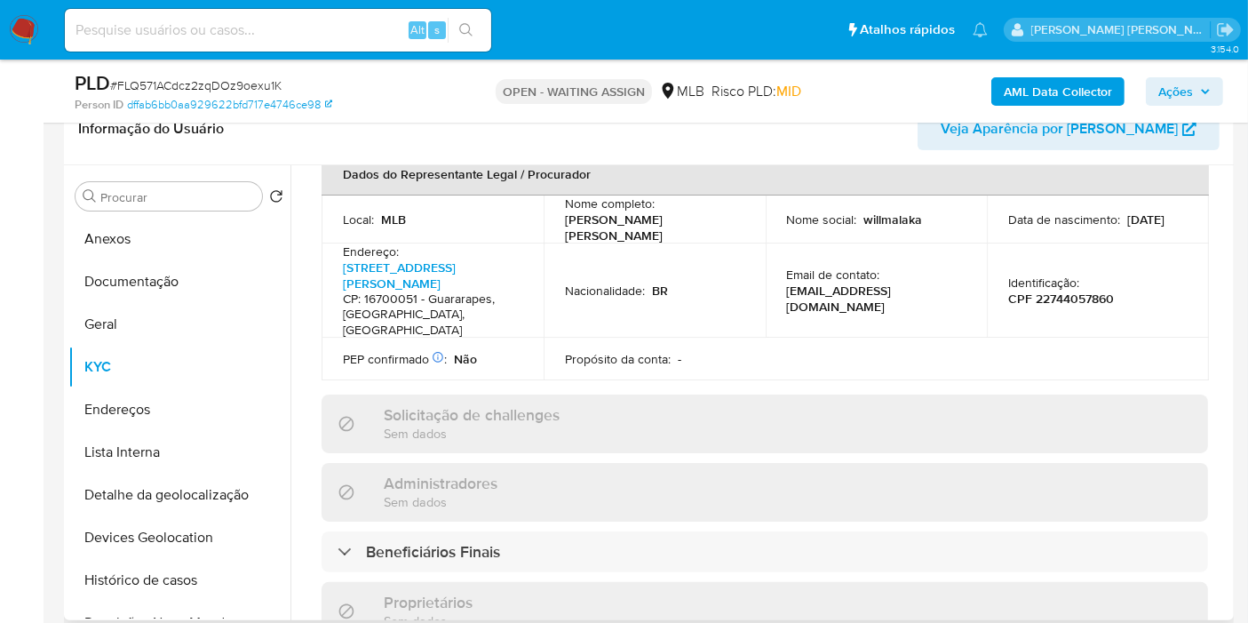
click at [472, 542] on h3 "Beneficiários Finais" at bounding box center [433, 552] width 134 height 20
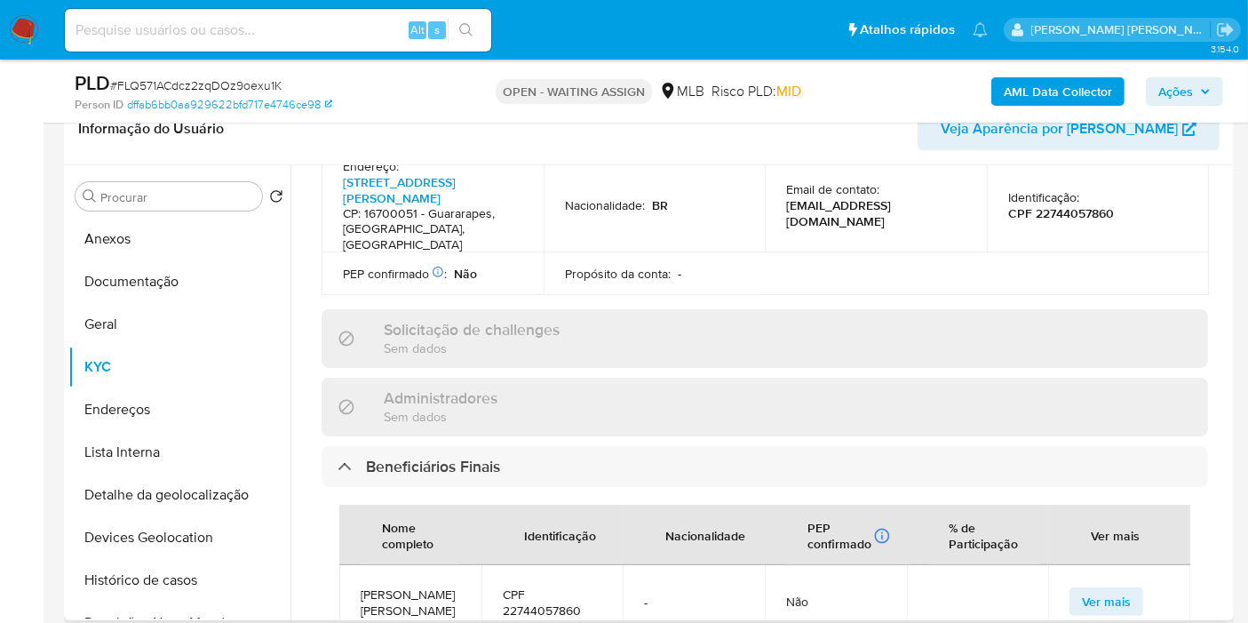
scroll to position [987, 0]
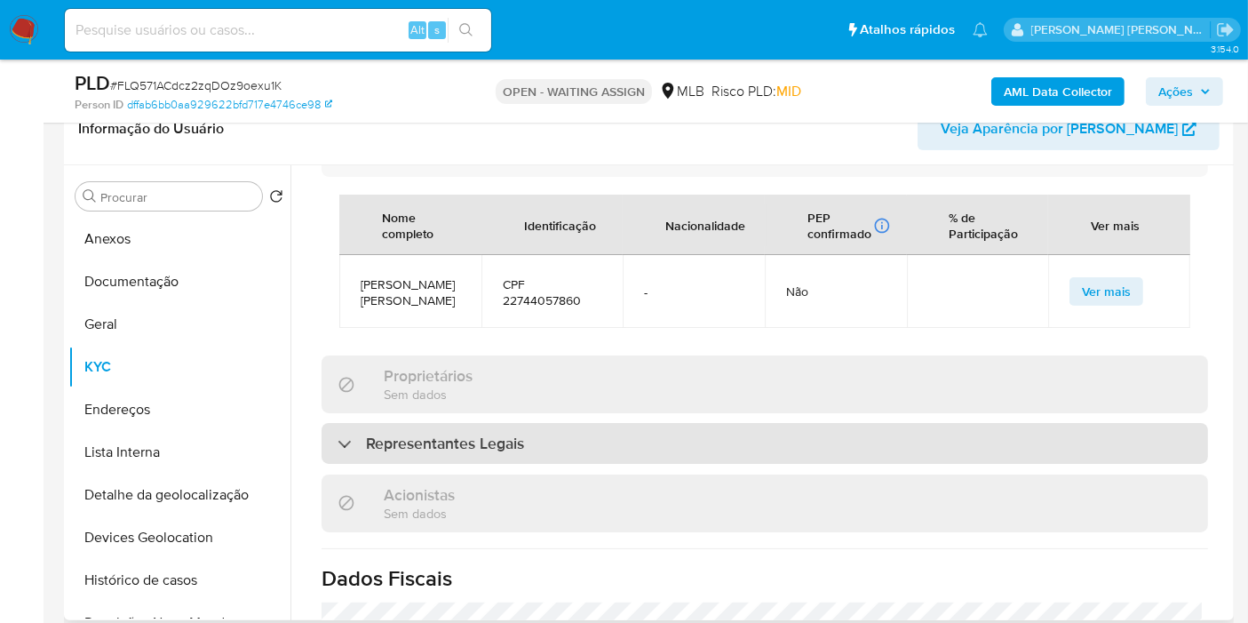
click at [497, 433] on h3 "Representantes Legais" at bounding box center [445, 443] width 158 height 20
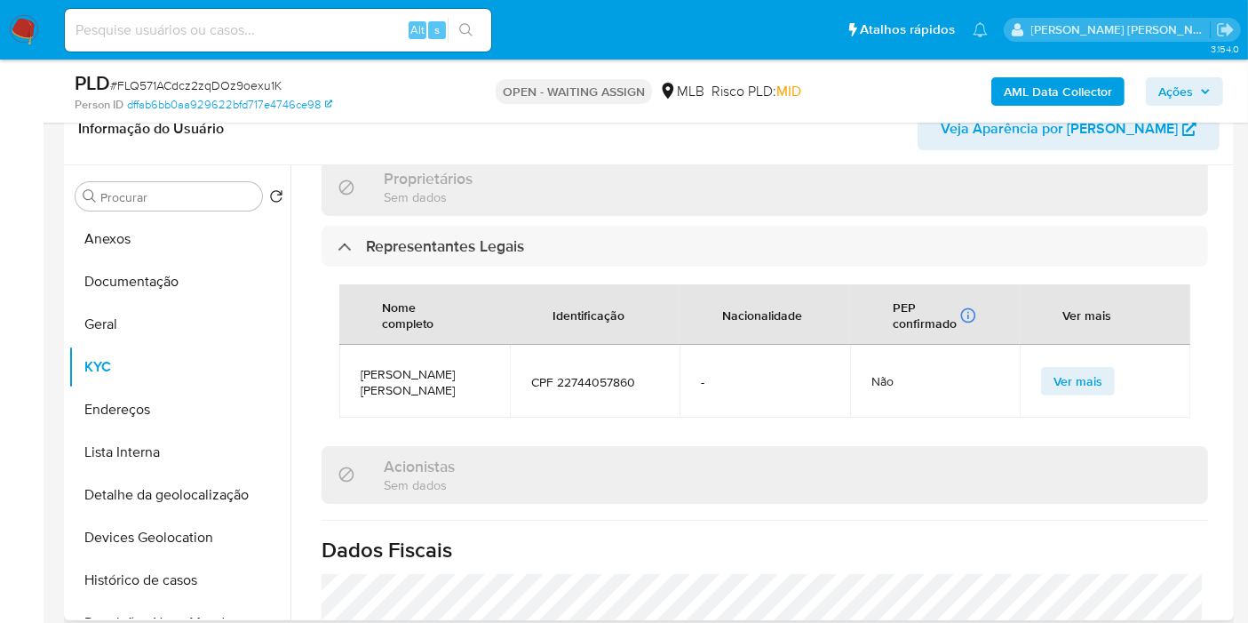
scroll to position [690, 0]
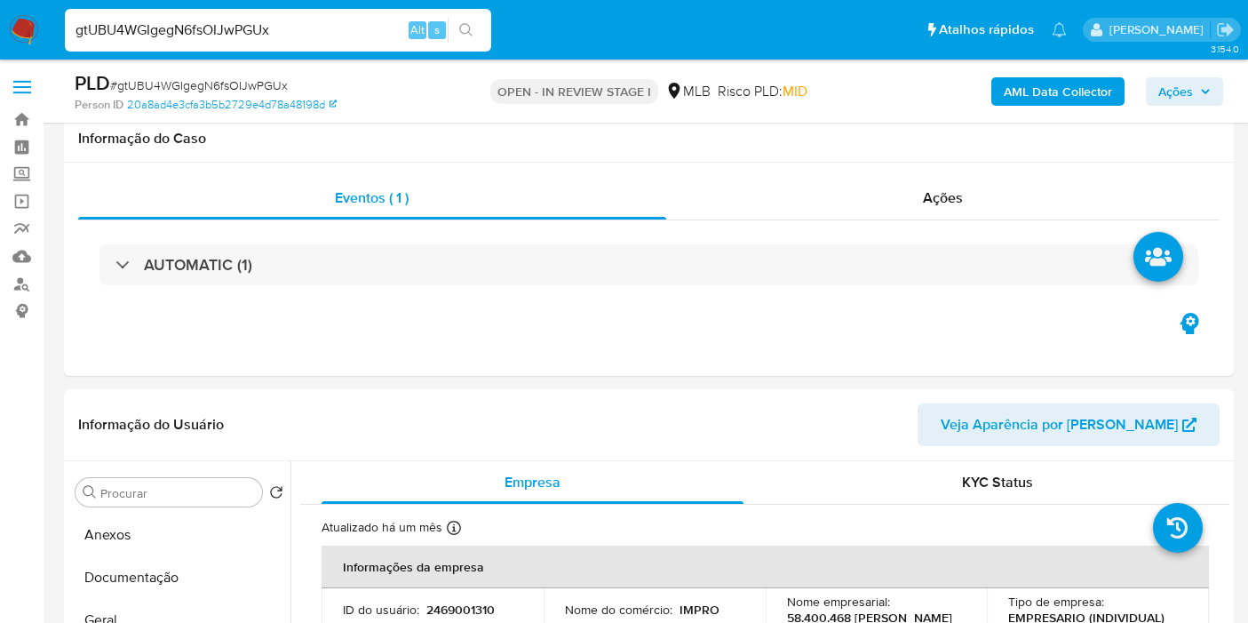
select select "10"
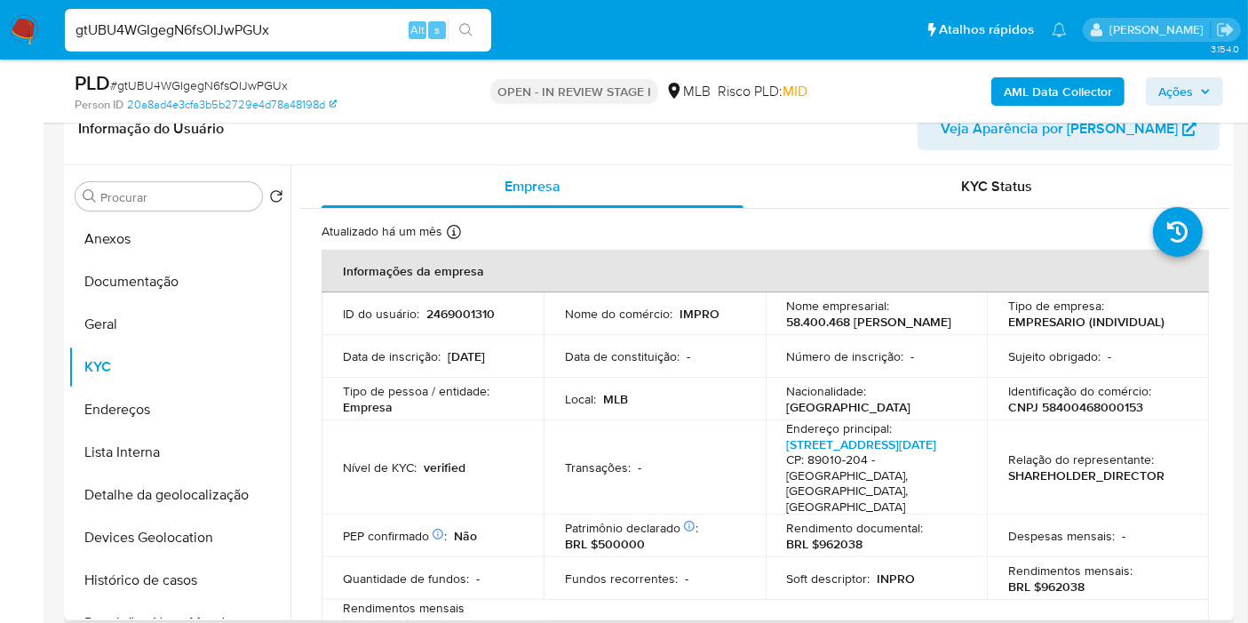
click at [1056, 409] on p "CNPJ 58400468000153" at bounding box center [1075, 407] width 135 height 16
copy p "58400468000153"
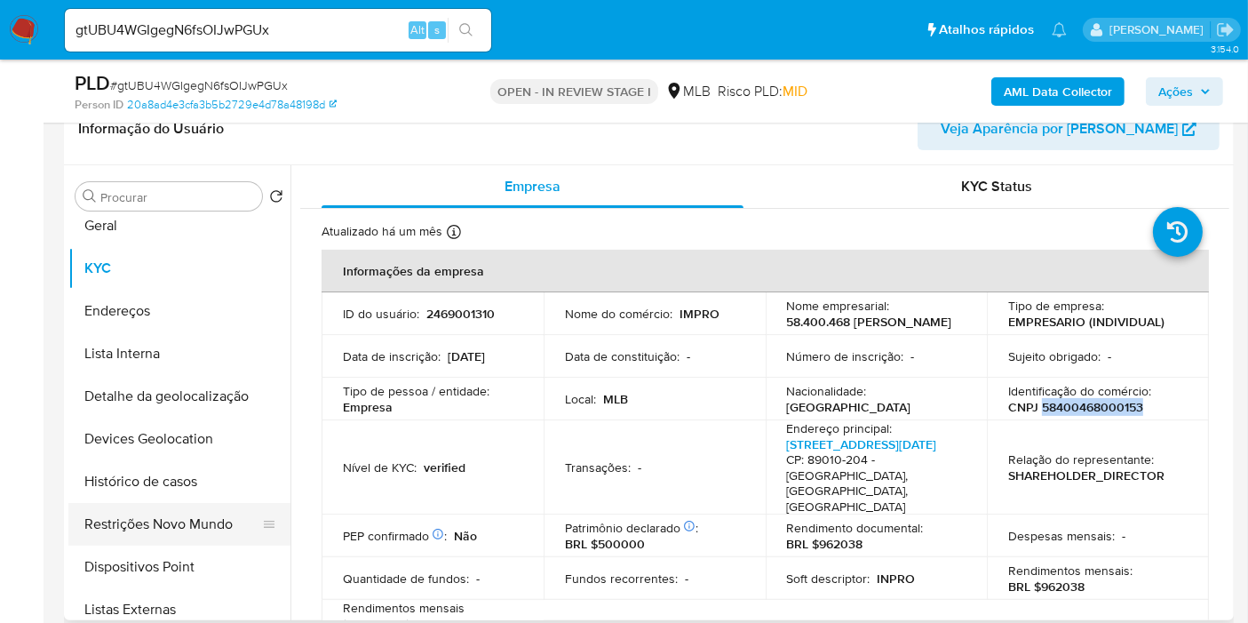
click at [169, 506] on button "Restrições Novo Mundo" at bounding box center [172, 524] width 208 height 43
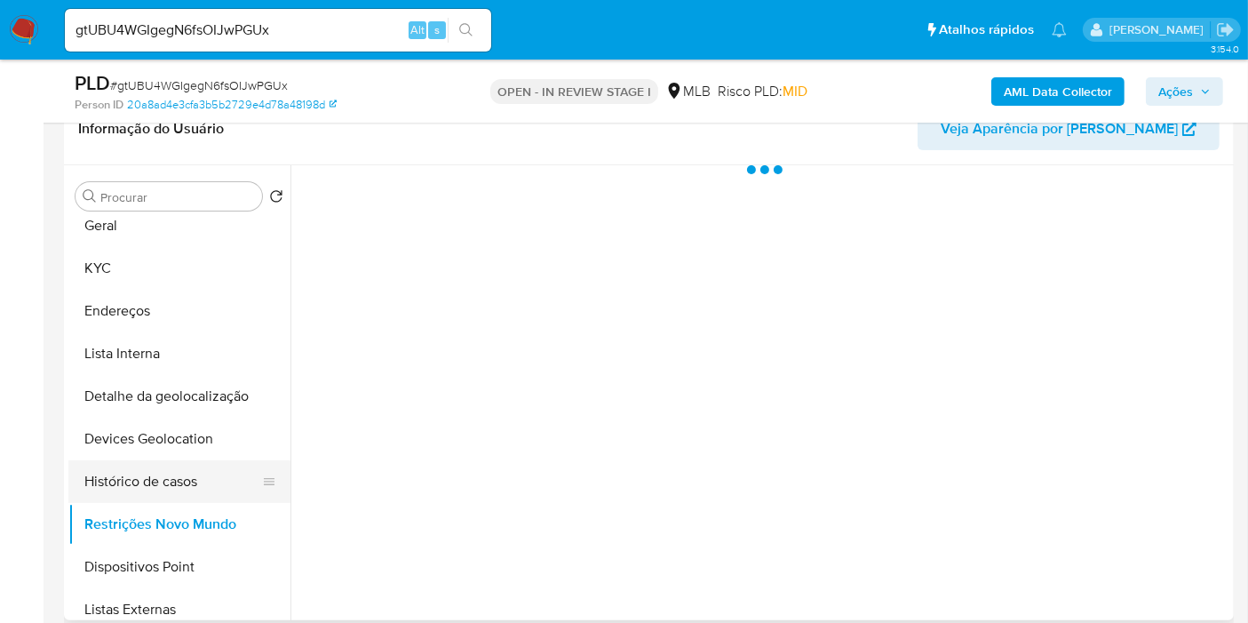
click at [181, 472] on button "Histórico de casos" at bounding box center [172, 481] width 208 height 43
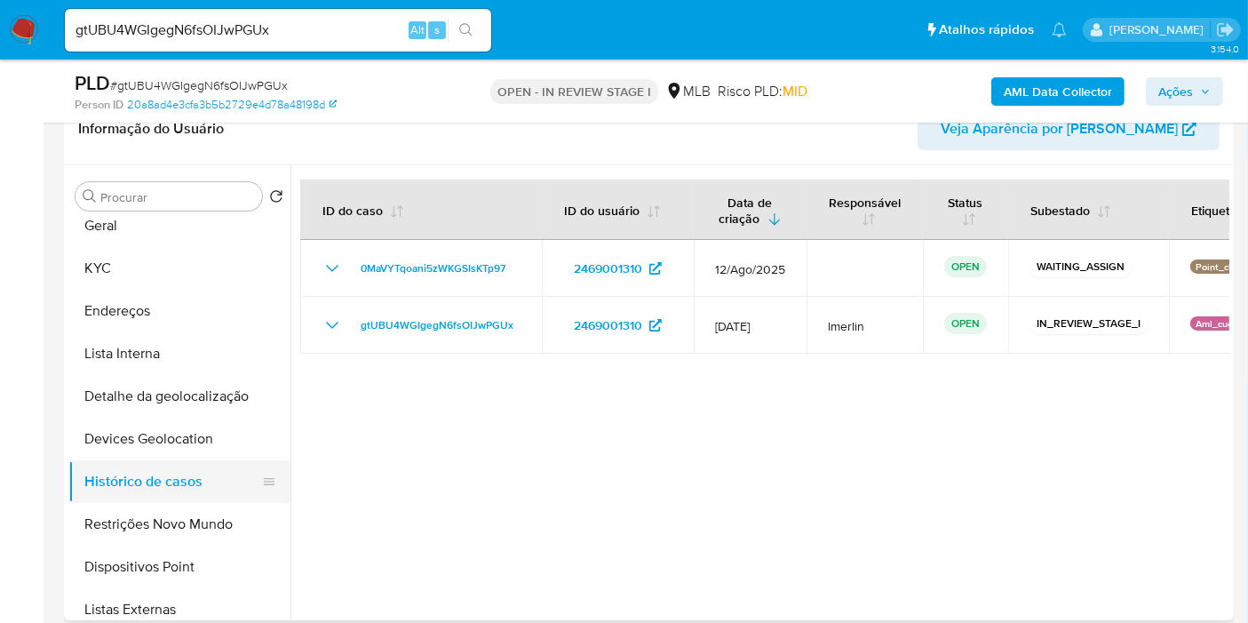
scroll to position [0, 0]
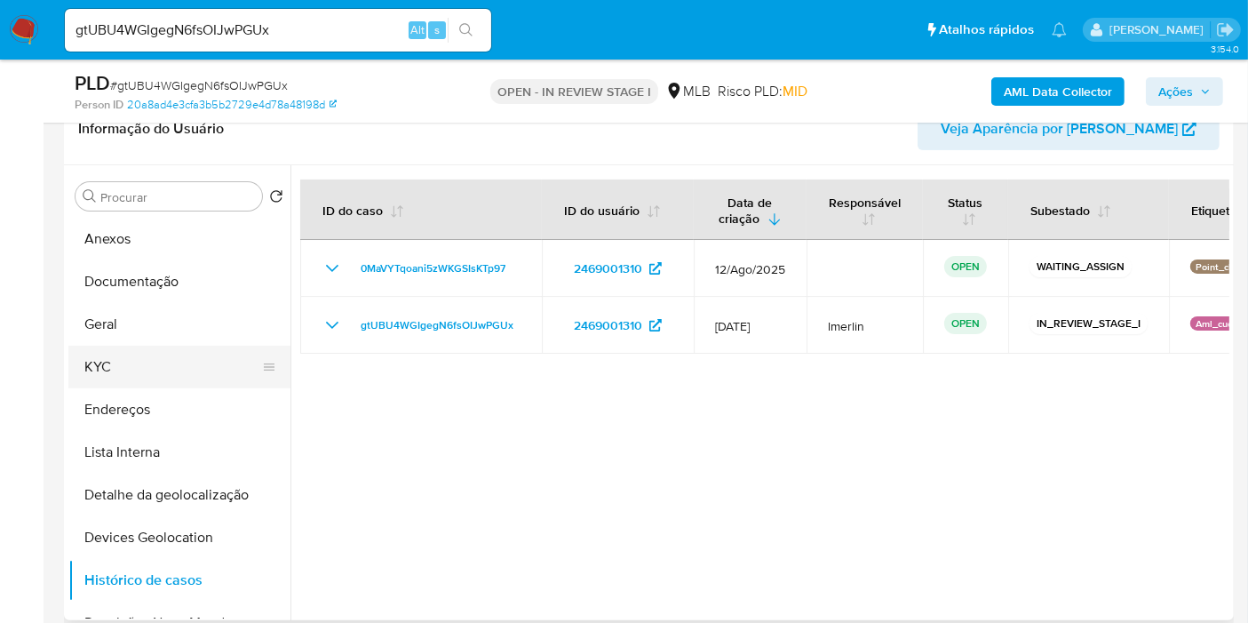
click at [139, 361] on button "KYC" at bounding box center [172, 367] width 208 height 43
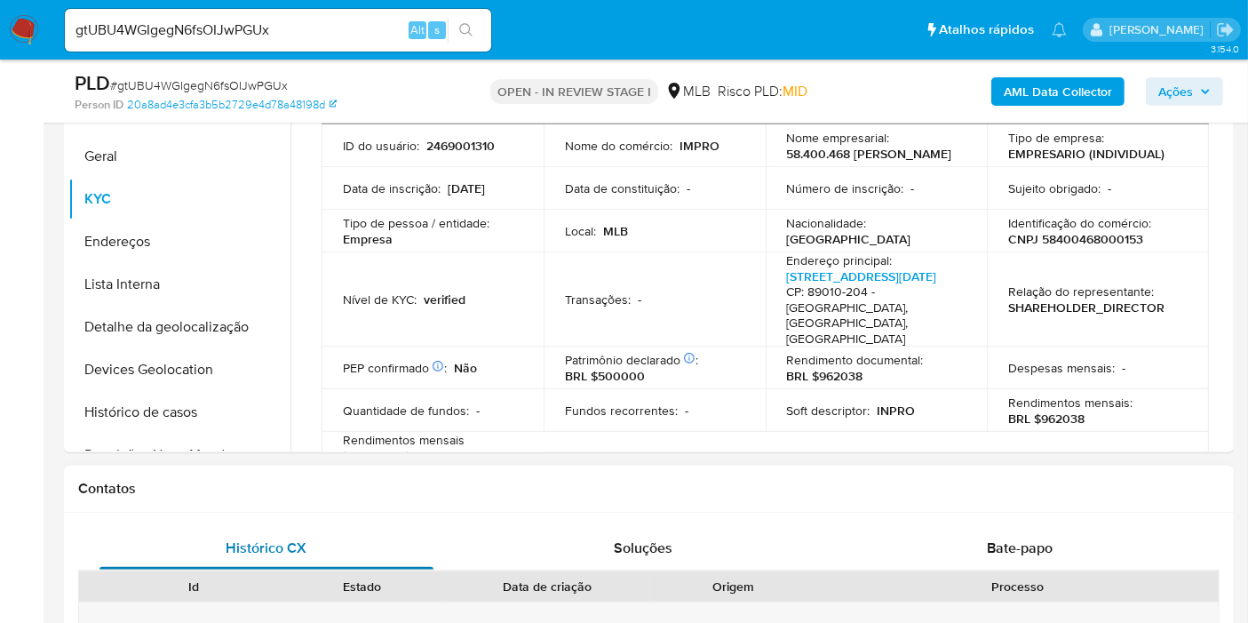
scroll to position [690, 0]
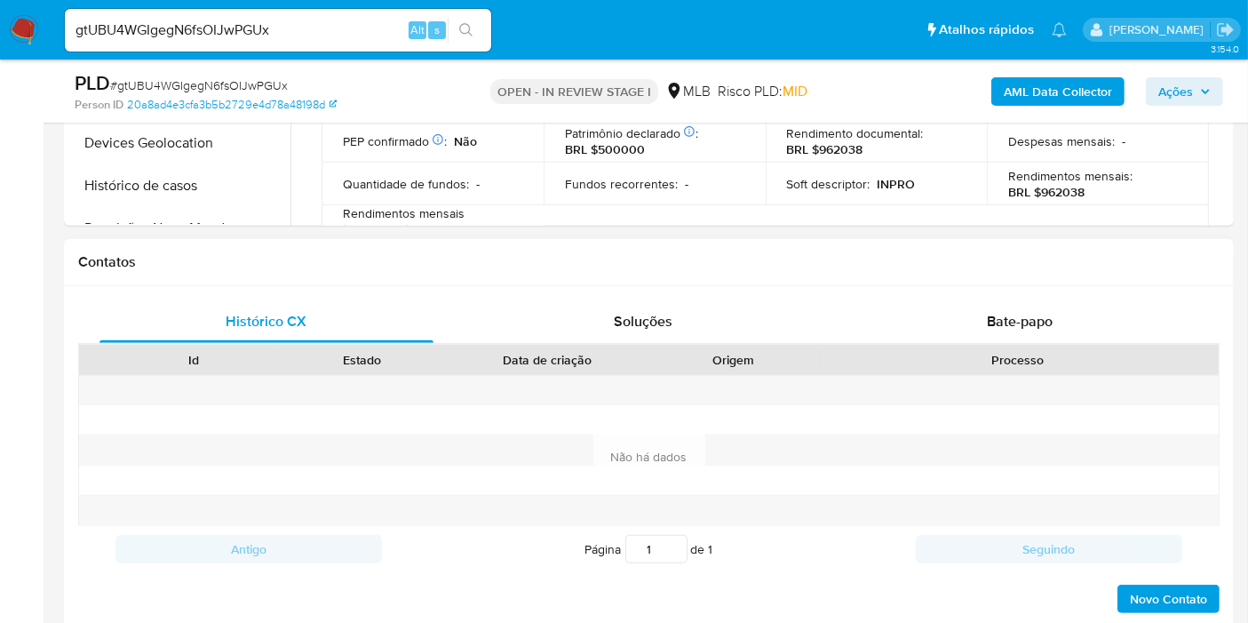
click at [977, 294] on div "Histórico CX Soluções Bate-papo Id Estado Data de criação Origem Processo Antig…" at bounding box center [649, 457] width 1170 height 343
click at [981, 314] on div "Bate-papo" at bounding box center [1020, 321] width 334 height 43
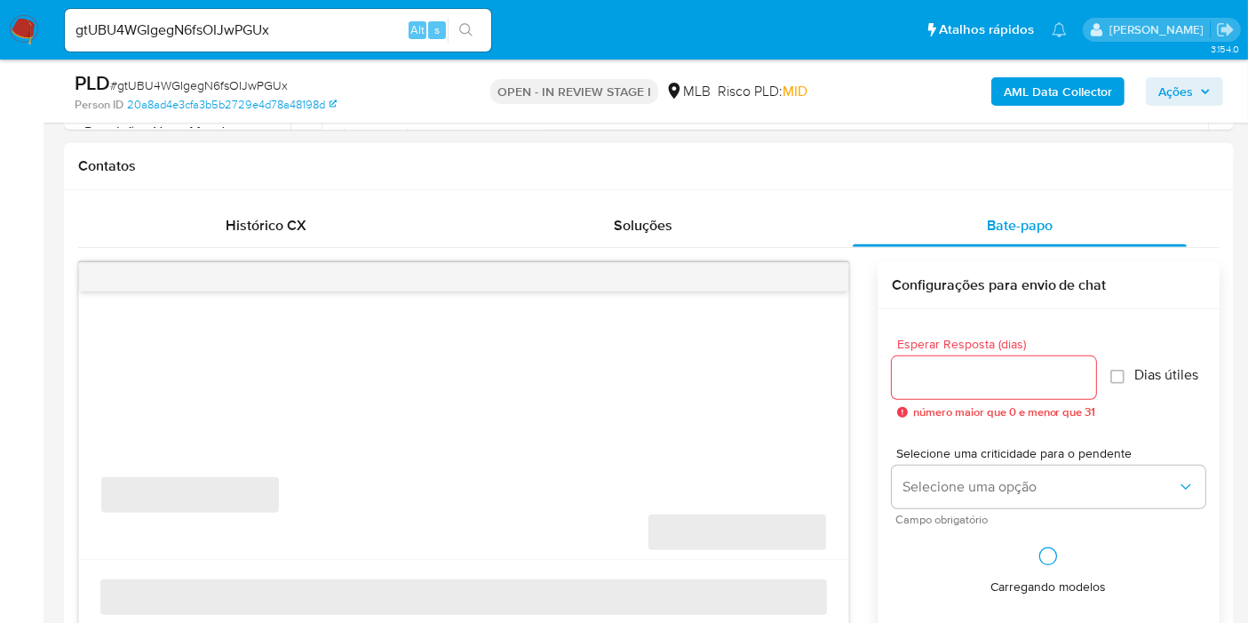
scroll to position [888, 0]
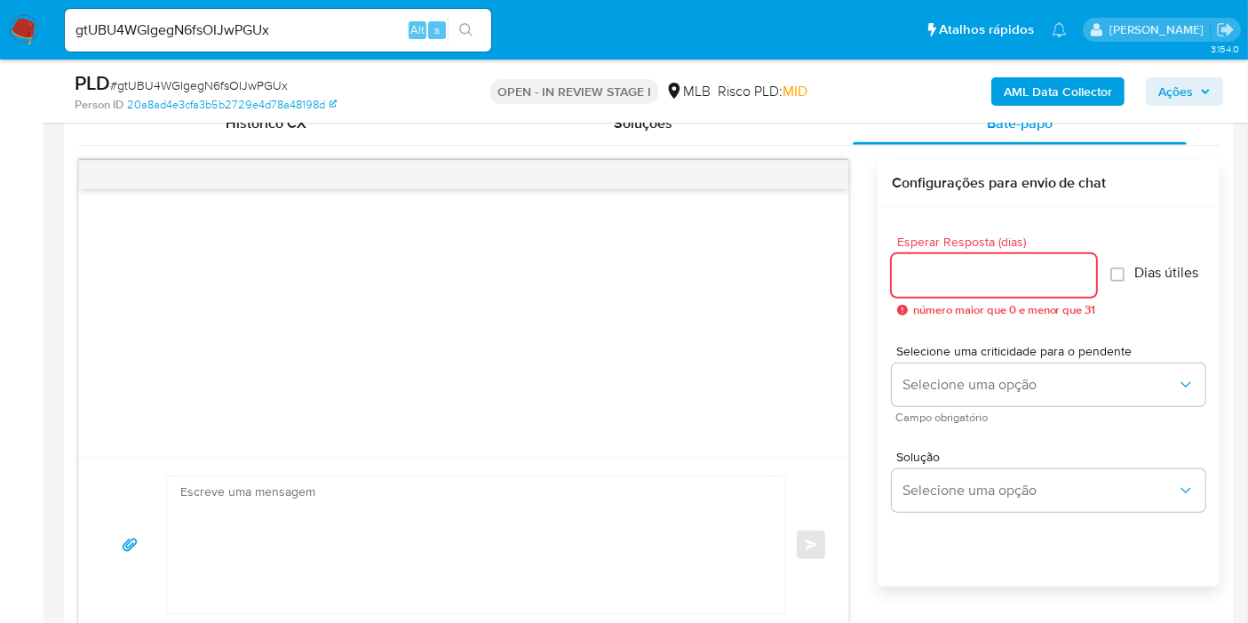
click at [987, 267] on input "Esperar Resposta (dias)" at bounding box center [994, 275] width 204 height 23
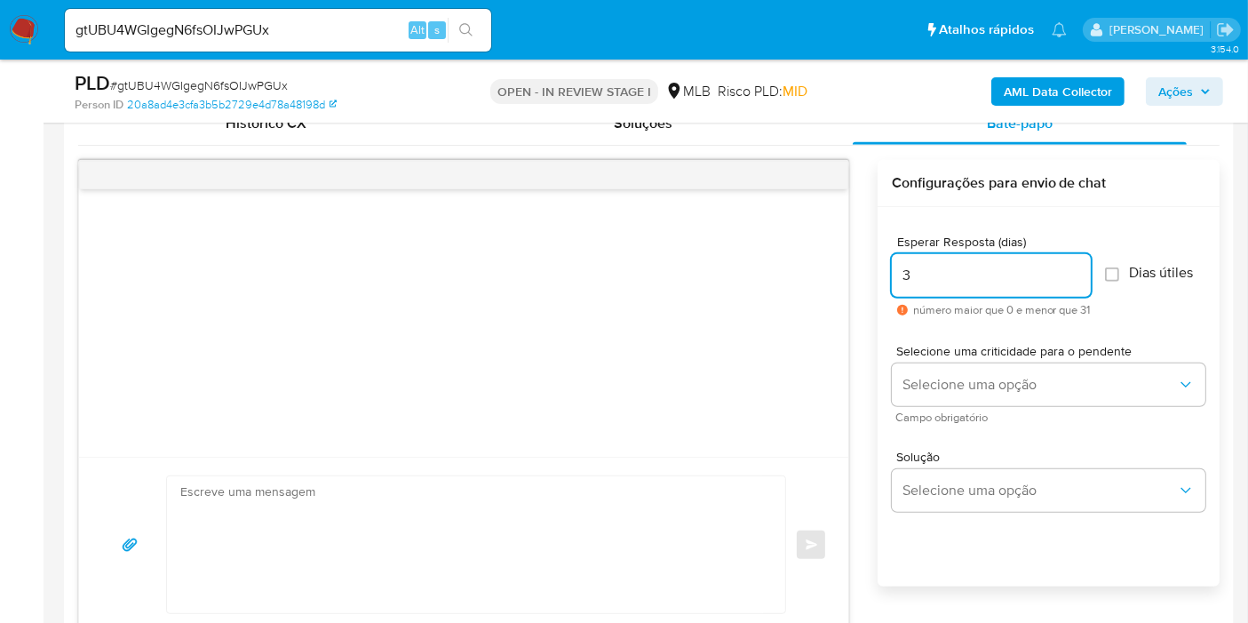
type input "3"
click at [1142, 319] on div "Esperar Resposta (dias) 3 número maior que 0 e menor que 31 Dias útiles" at bounding box center [1049, 275] width 314 height 109
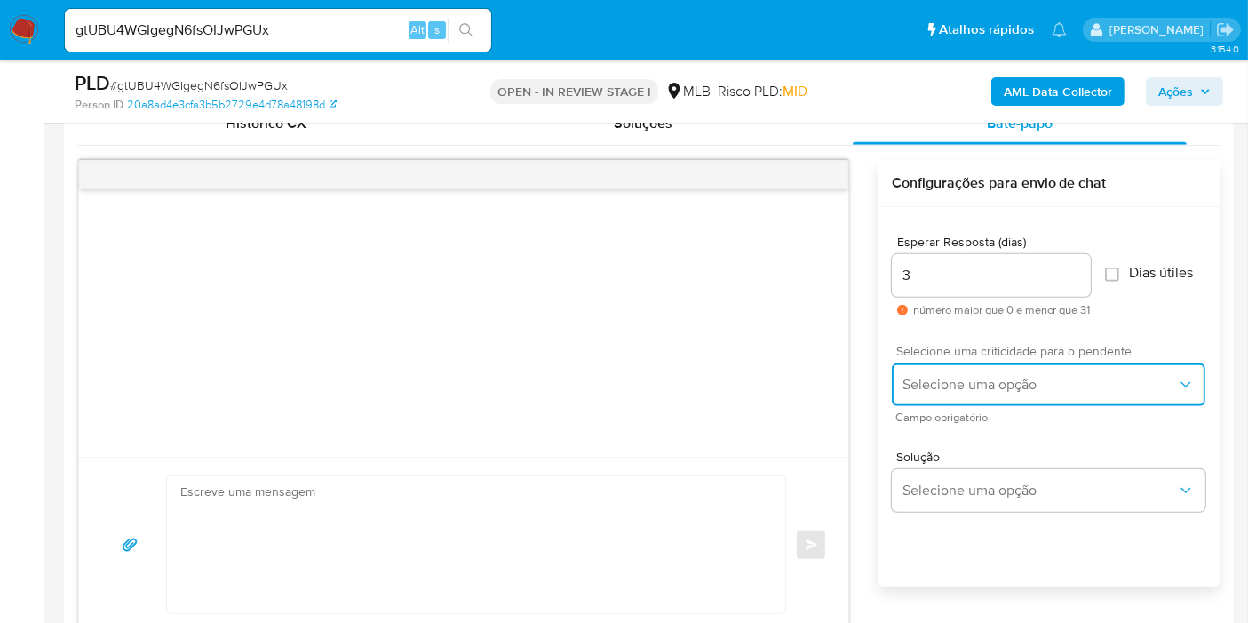
click at [1100, 369] on button "Selecione uma opção" at bounding box center [1049, 384] width 314 height 43
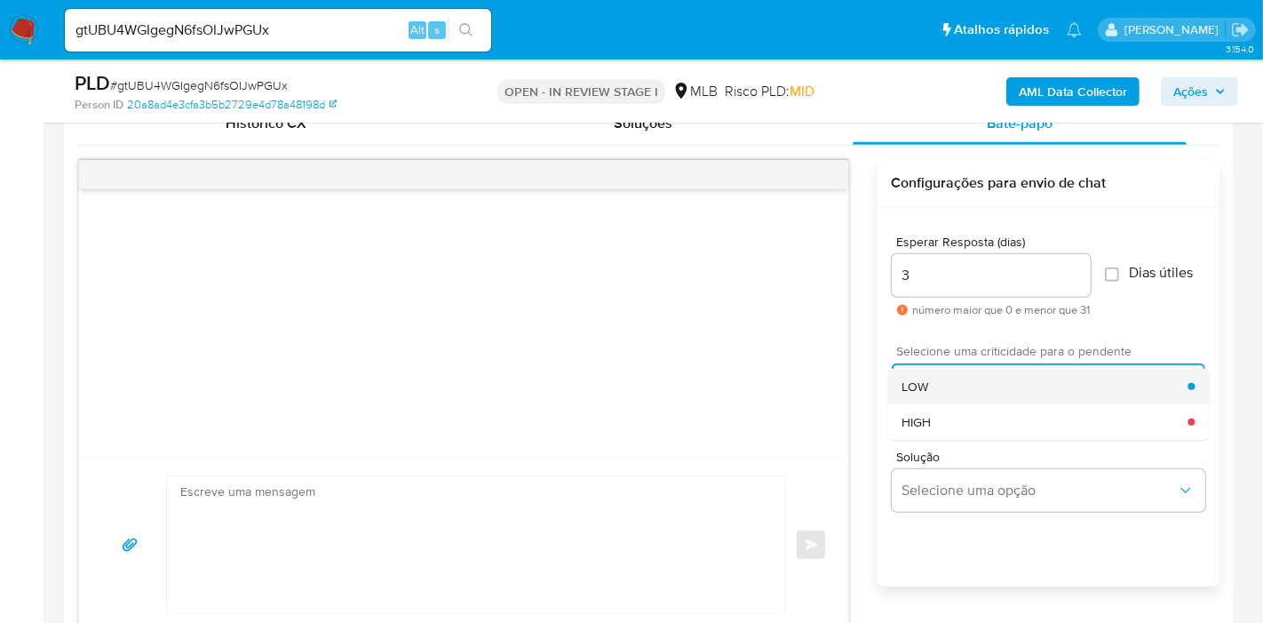
click at [1058, 385] on div "LOW" at bounding box center [1045, 387] width 286 height 36
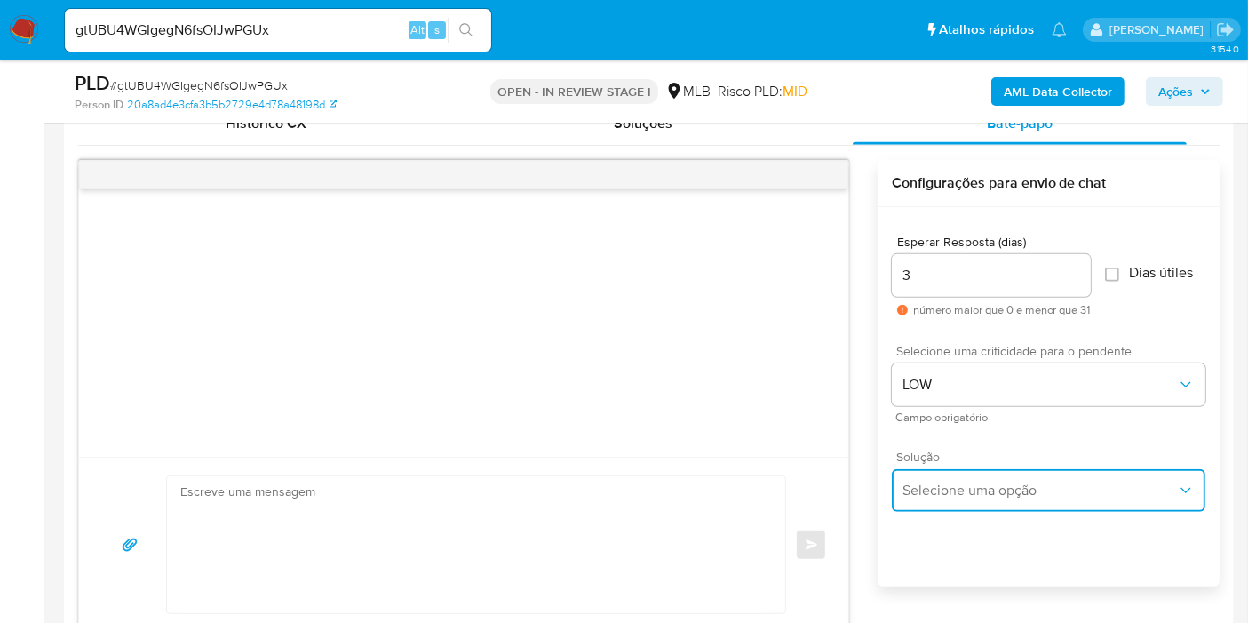
click at [1021, 491] on span "Selecione uma opção" at bounding box center [1039, 490] width 274 height 18
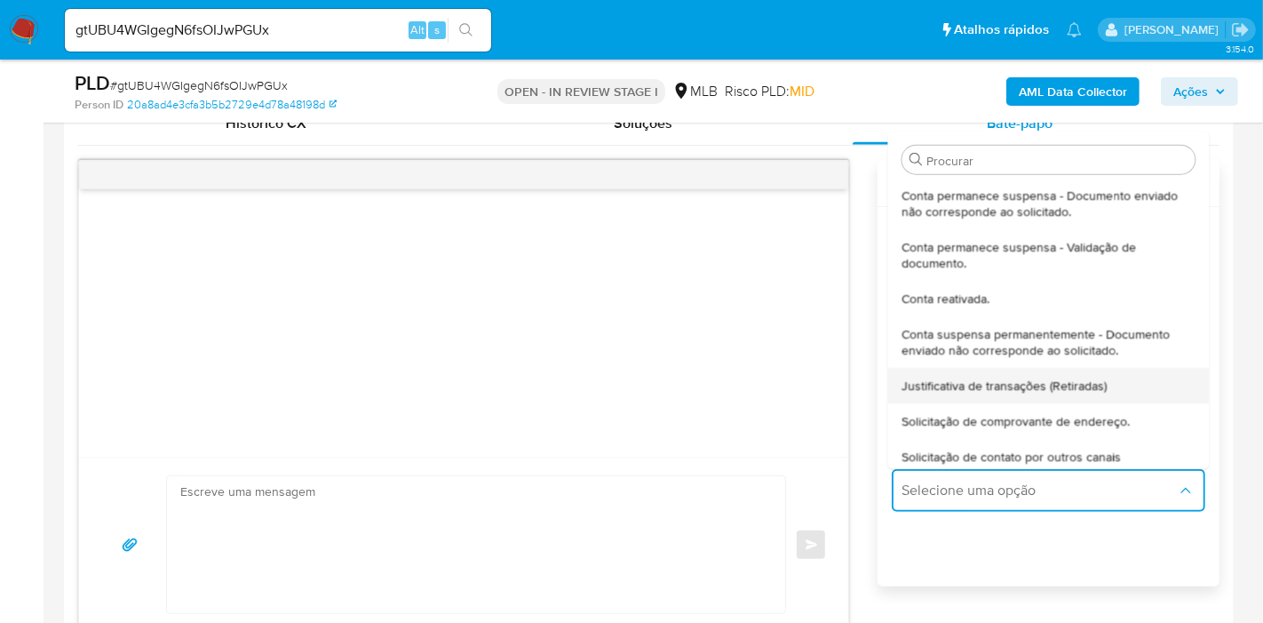
click at [1010, 392] on div "Justificativa de transações (Retiradas)" at bounding box center [1048, 385] width 293 height 36
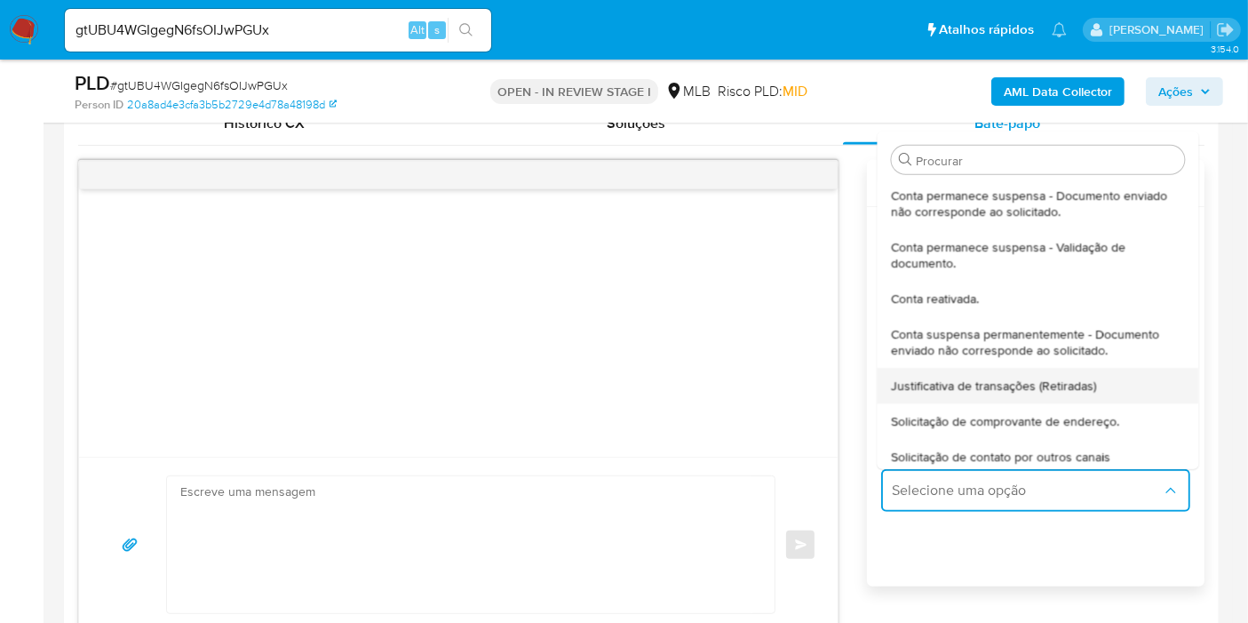
type textarea "Olá,Suspendemos a sua conta para uma verificação adicional de segurança.Por fav…"
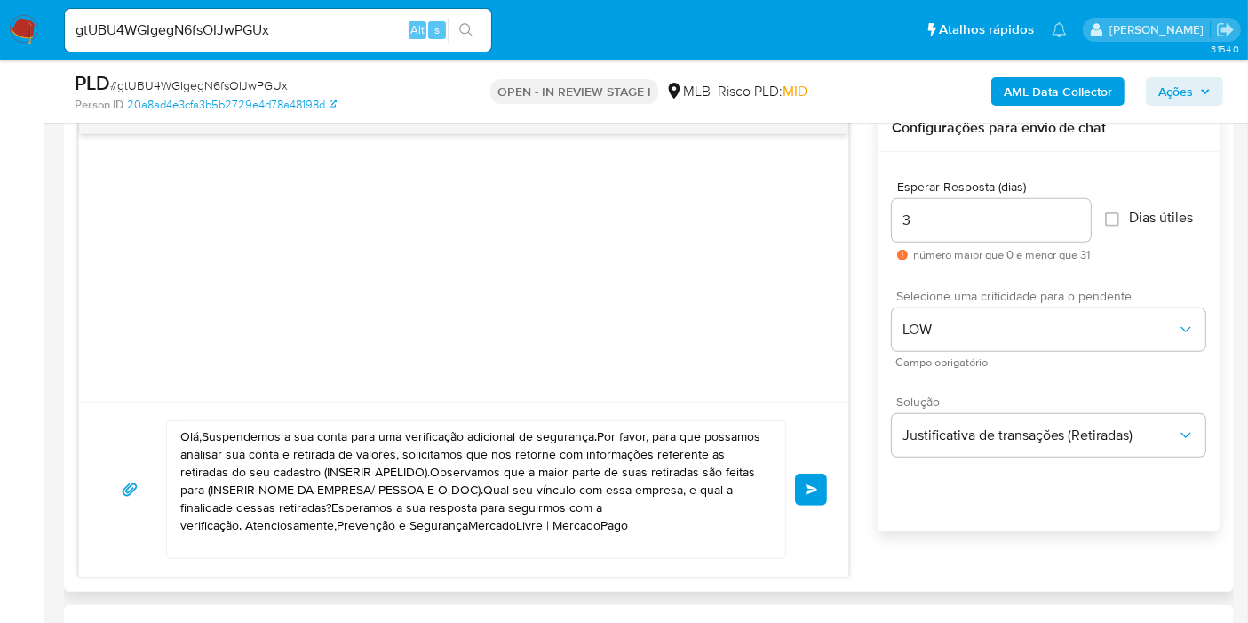
scroll to position [987, 0]
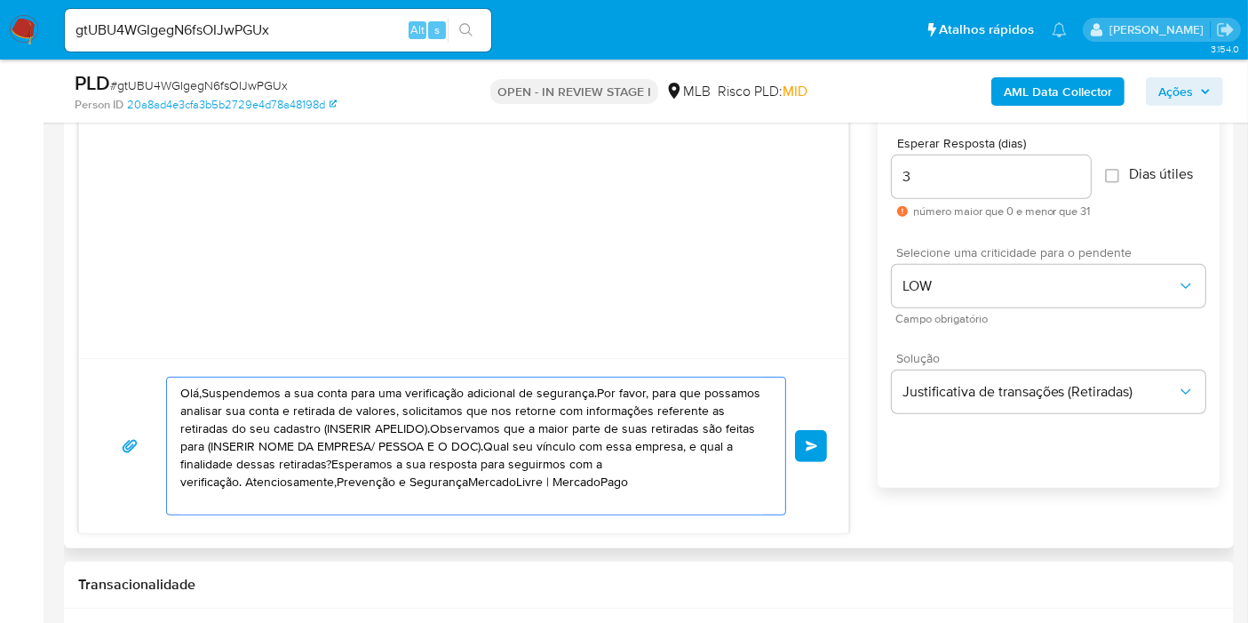
drag, startPoint x: 692, startPoint y: 481, endPoint x: 137, endPoint y: 359, distance: 568.3
click at [137, 360] on div "Olá,Suspendemos a sua conta para uma verificação adicional de segurança.Por fav…" at bounding box center [463, 445] width 769 height 175
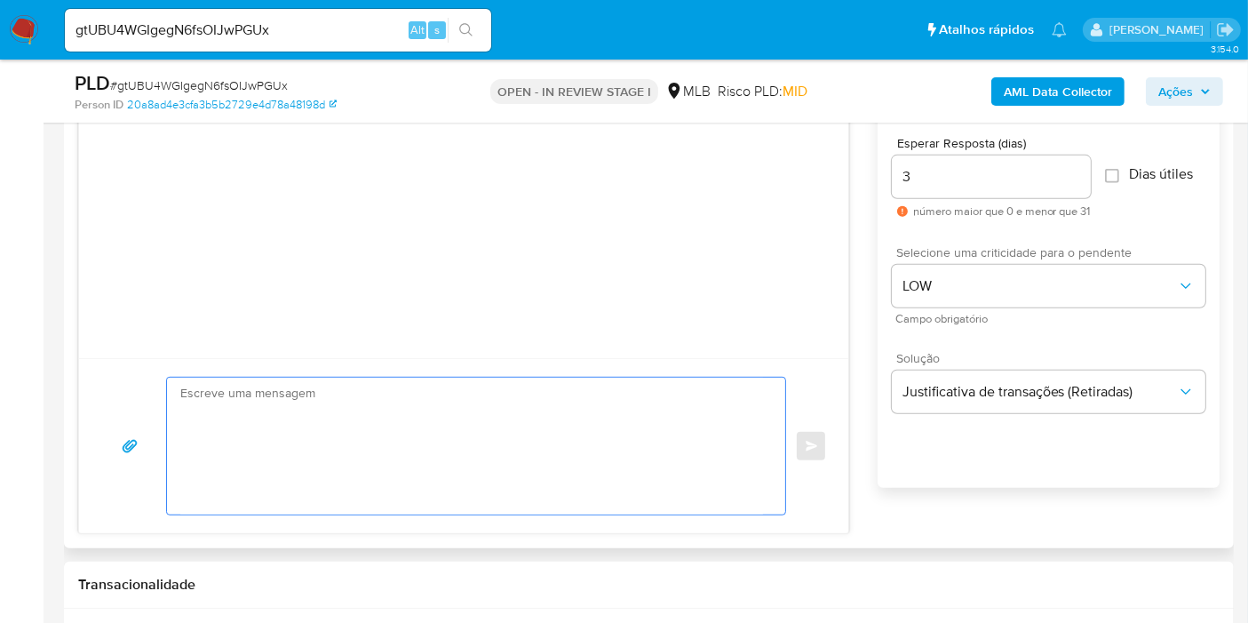
paste textarea "Olá! Estamos realizando uma verificação adicional de segurança em contas de usu…"
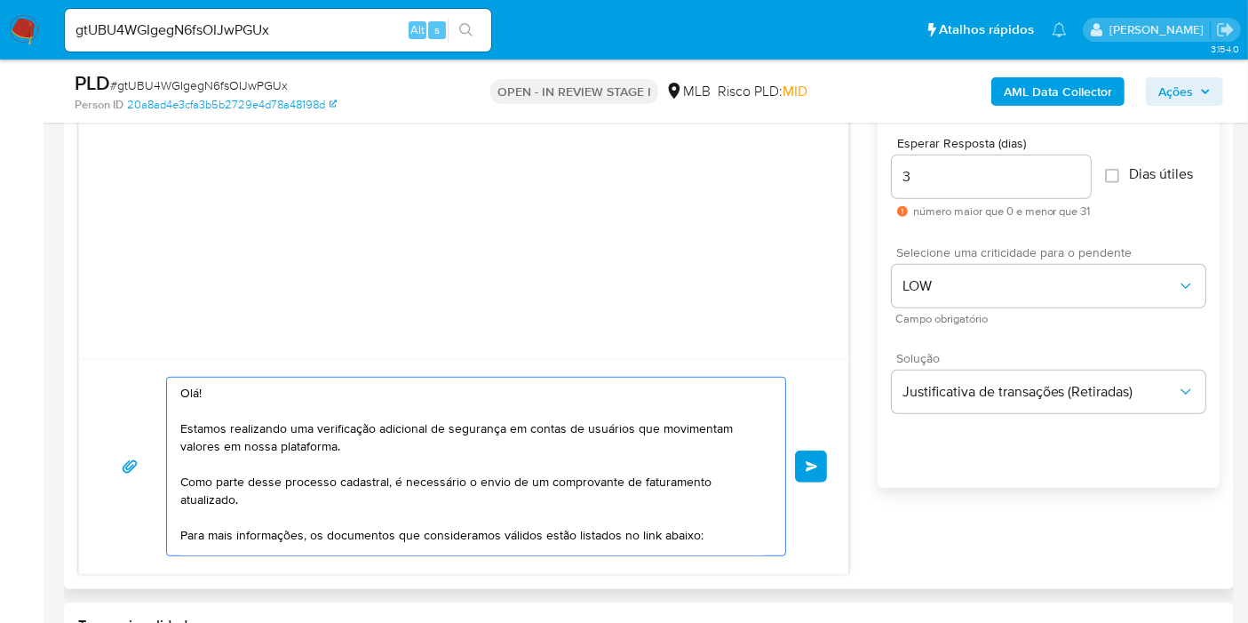
scroll to position [0, 0]
type textarea "Olá! Estamos realizando uma verificação adicional de segurança em contas de usu…"
click at [810, 463] on span "common.send" at bounding box center [812, 466] width 12 height 11
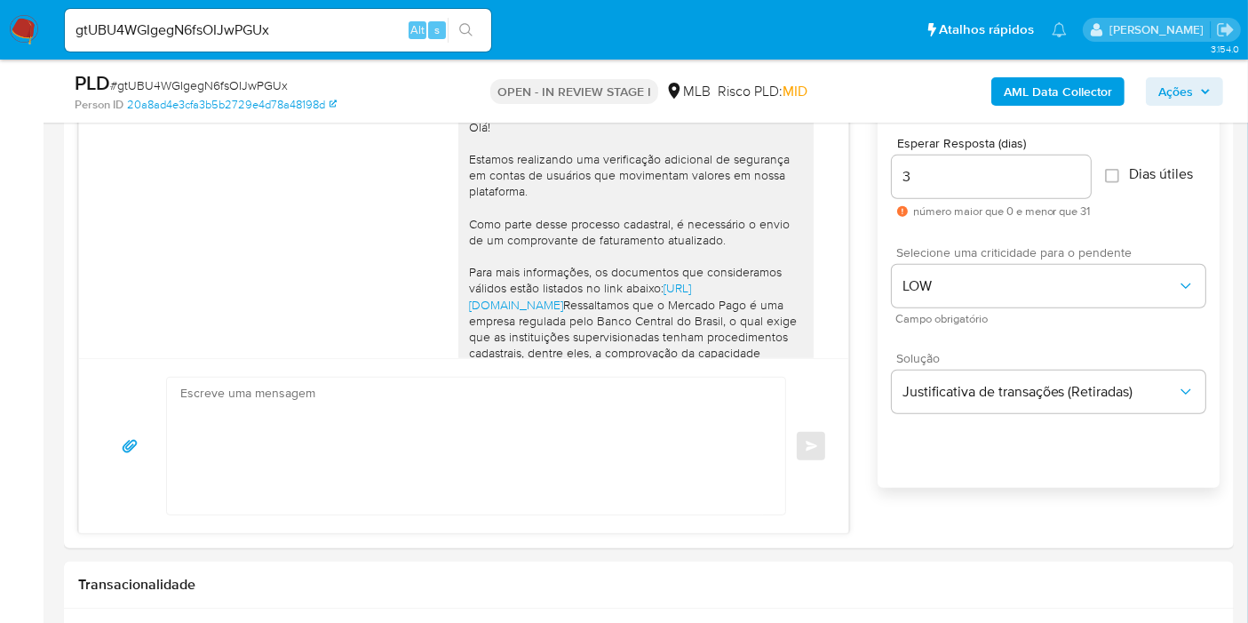
scroll to position [319, 0]
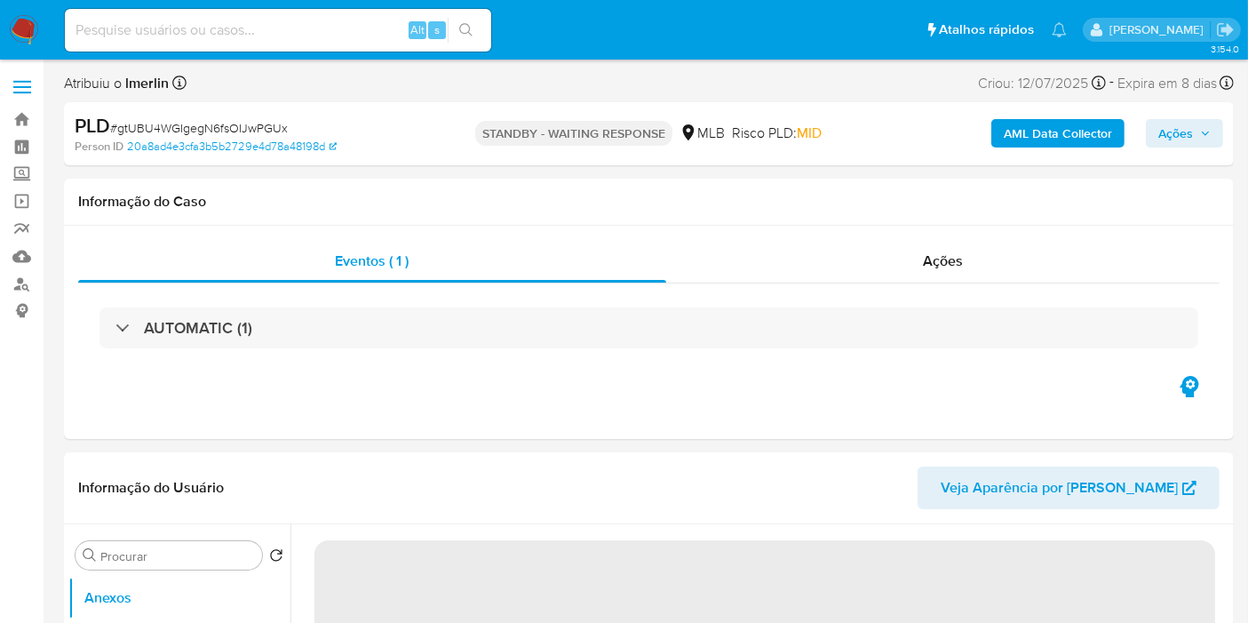
click at [280, 36] on input at bounding box center [278, 30] width 426 height 23
paste input "eP85pJFmR6uLdBzIaxkpQbmk"
type input "eP85pJFmR6uLdBzIaxkpQbmk"
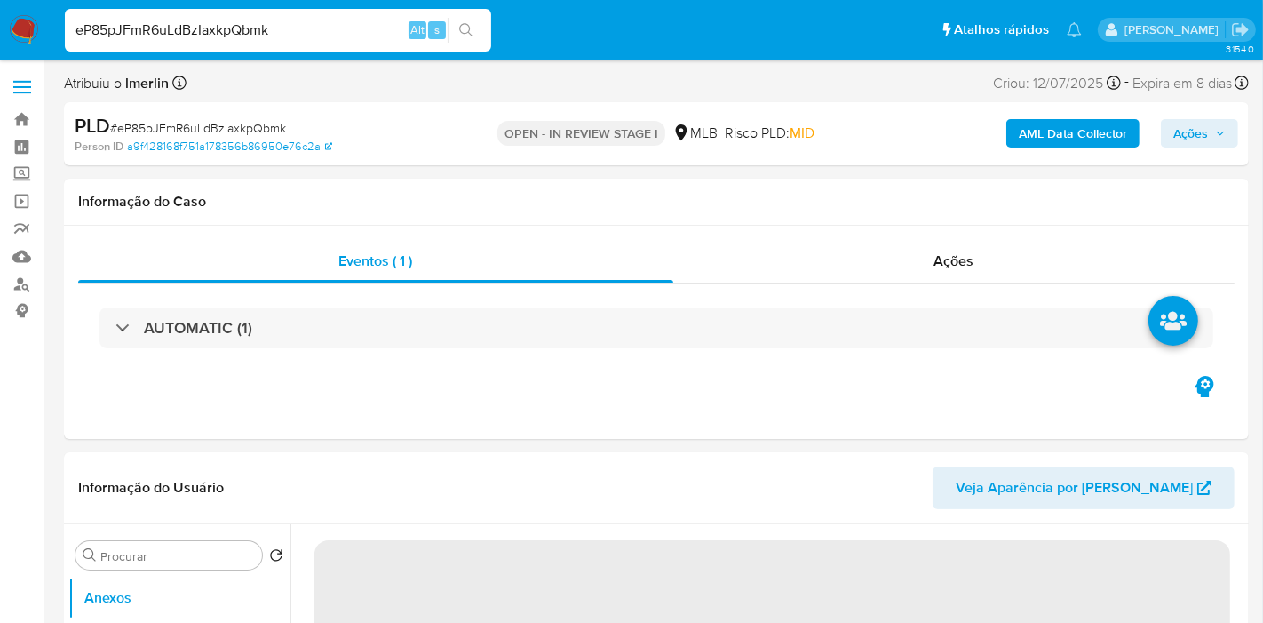
select select "10"
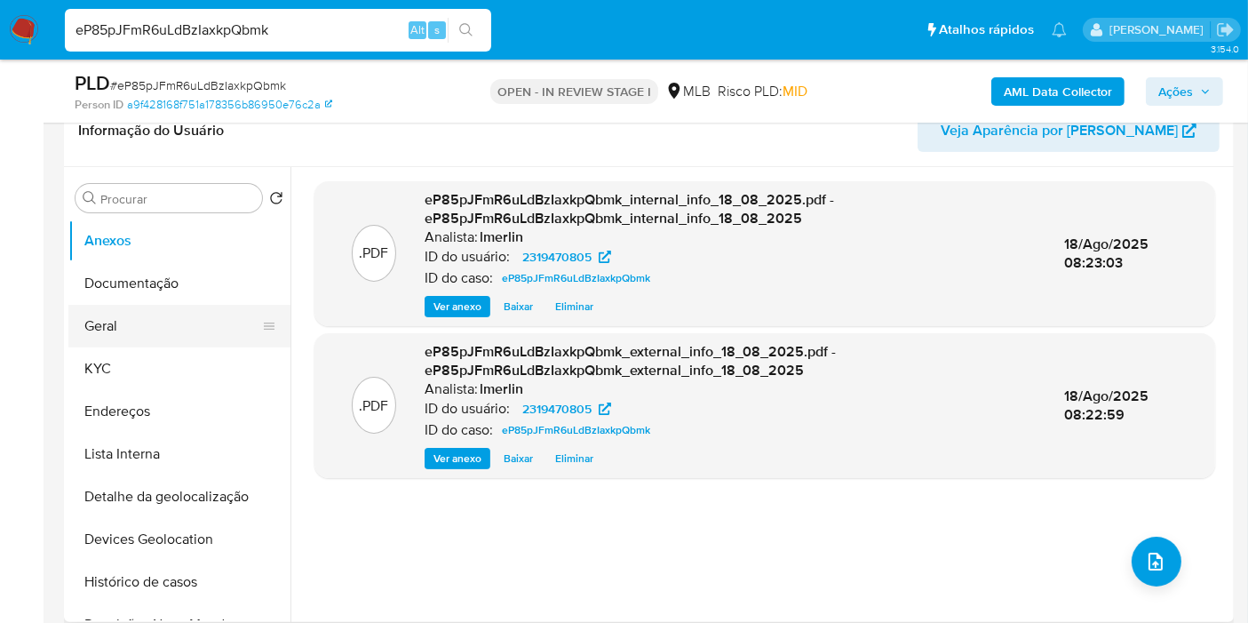
scroll to position [296, 0]
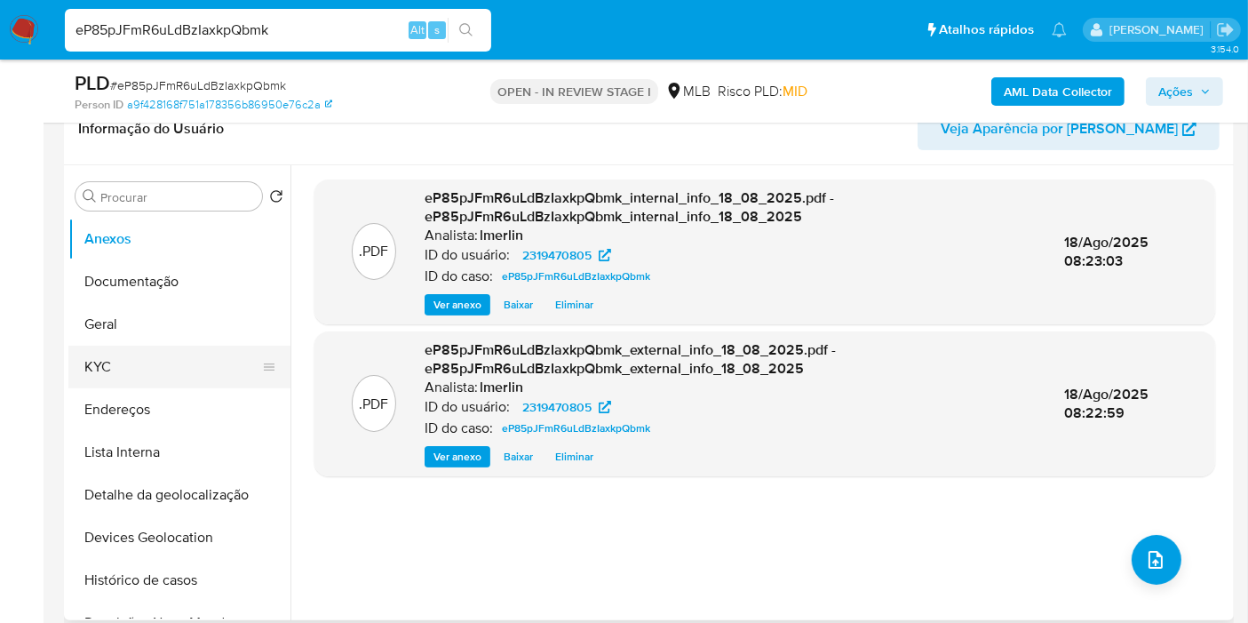
click at [153, 364] on button "KYC" at bounding box center [172, 367] width 208 height 43
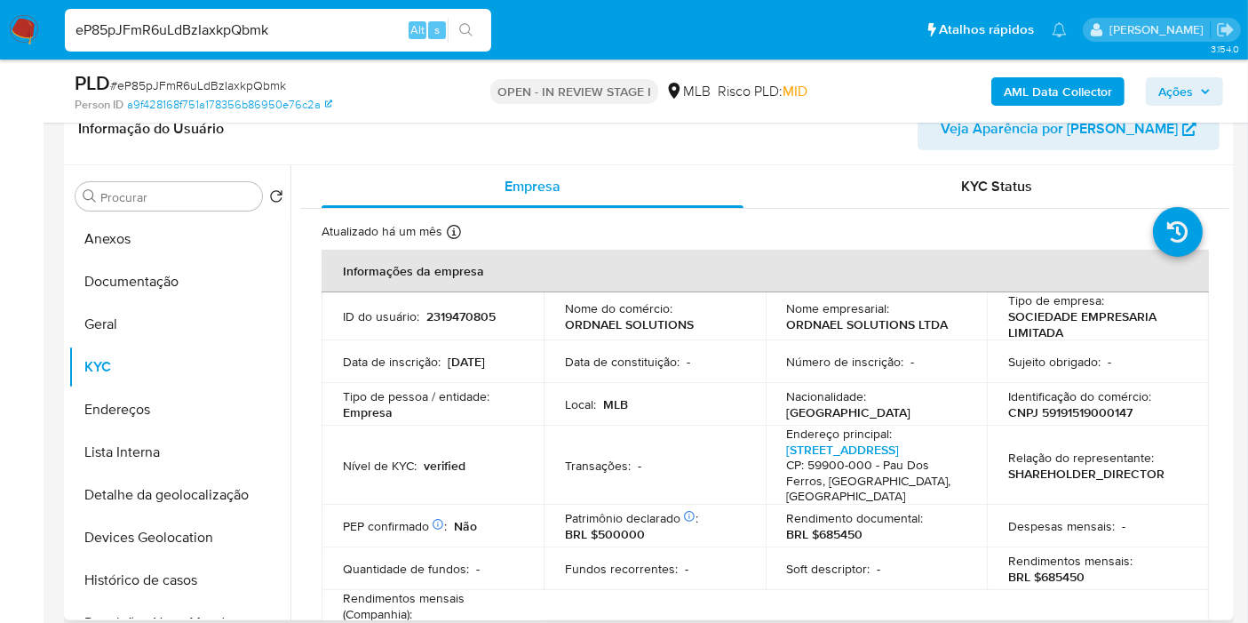
click at [1101, 409] on p "CNPJ 59191519000147" at bounding box center [1070, 412] width 124 height 16
copy p "59191519000147"
click at [199, 575] on button "Histórico de casos" at bounding box center [172, 580] width 208 height 43
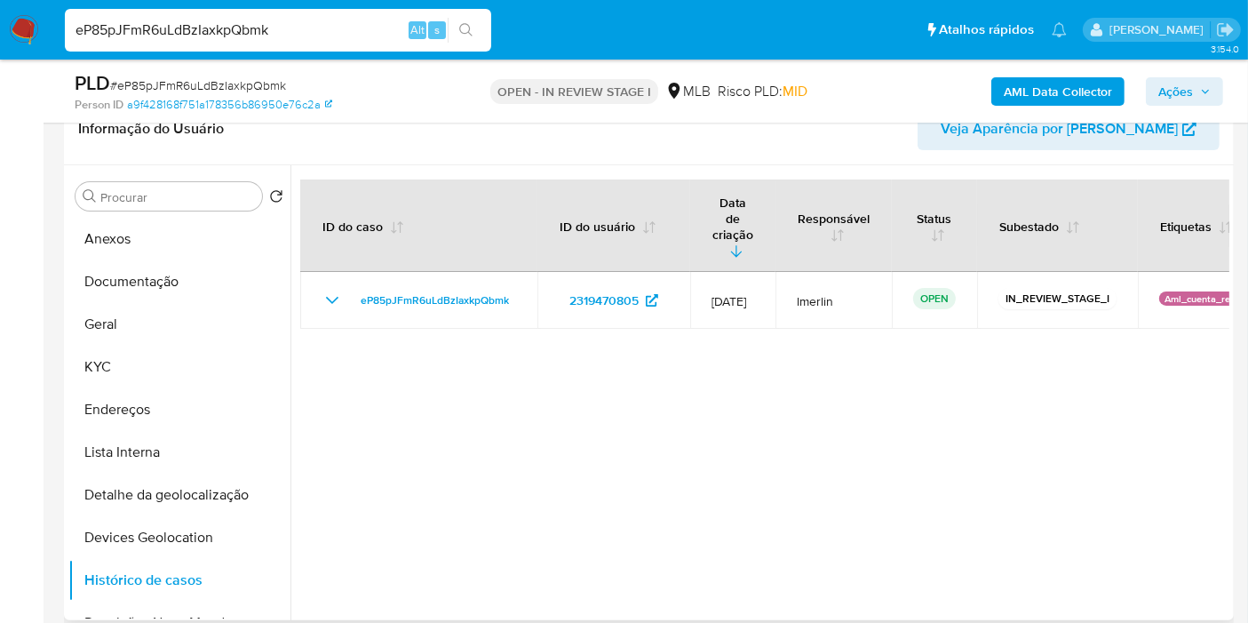
click at [976, 559] on div at bounding box center [759, 392] width 939 height 455
click at [1089, 366] on div at bounding box center [759, 392] width 939 height 455
